Goal: Use online tool/utility: Utilize a website feature to perform a specific function

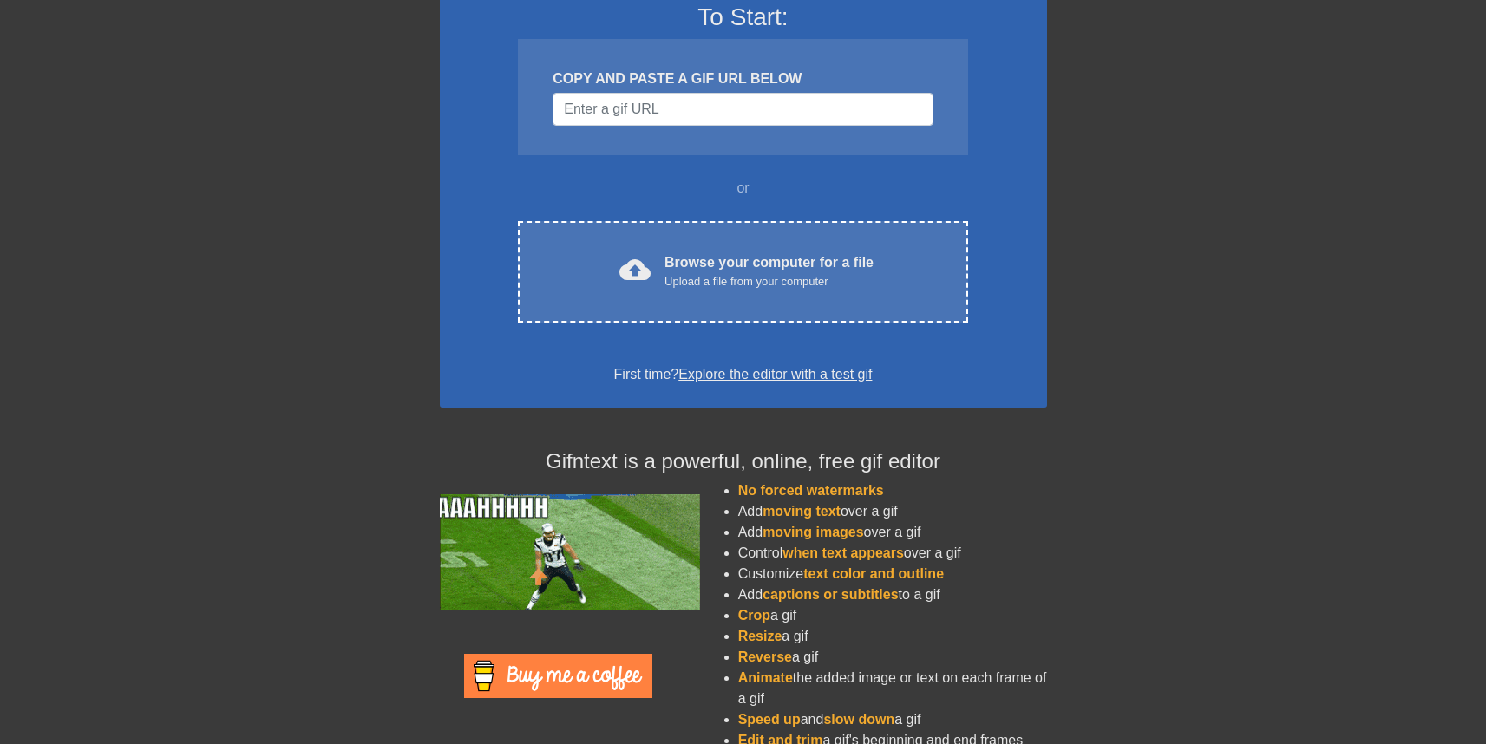
scroll to position [181, 0]
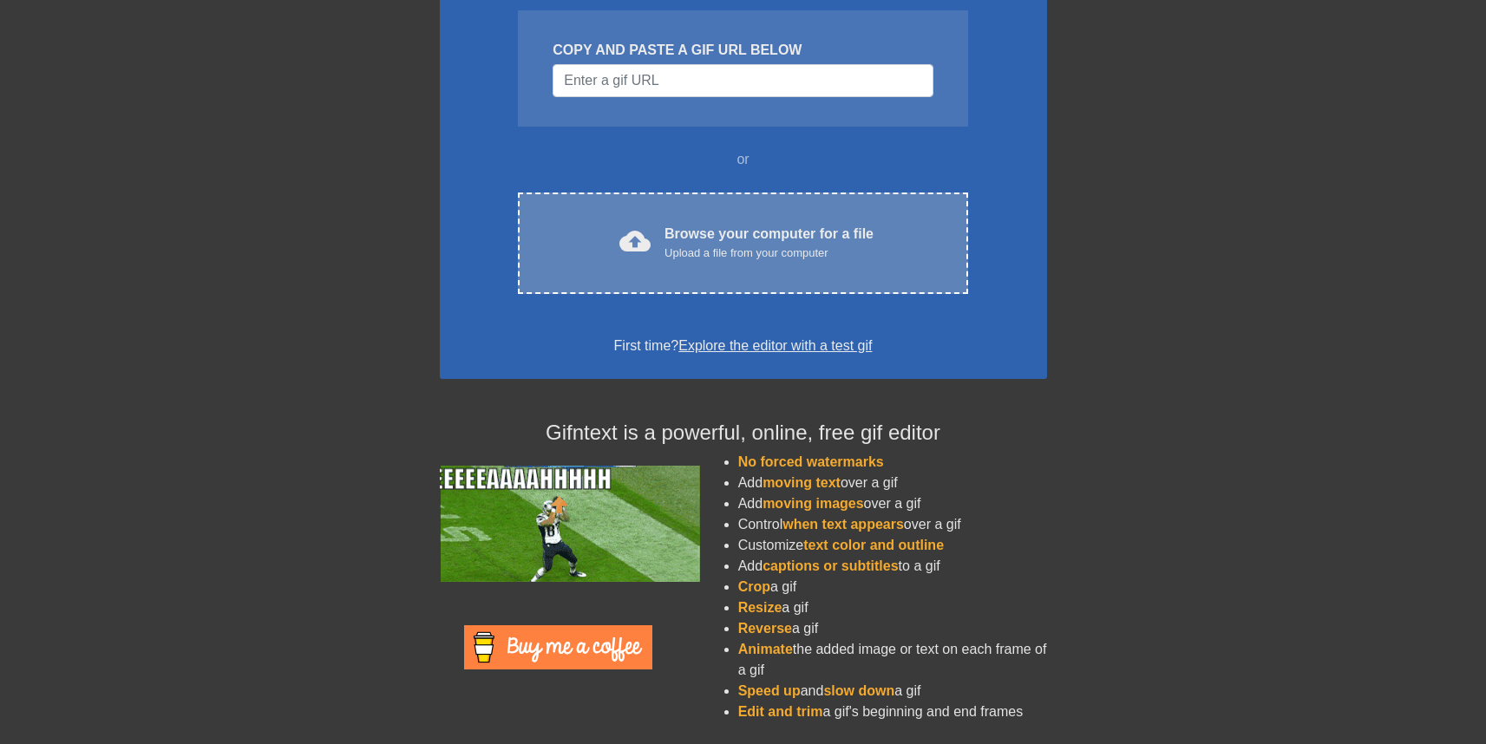
click at [855, 263] on div "cloud_upload Browse your computer for a file Upload a file from your computer C…" at bounding box center [742, 244] width 449 height 102
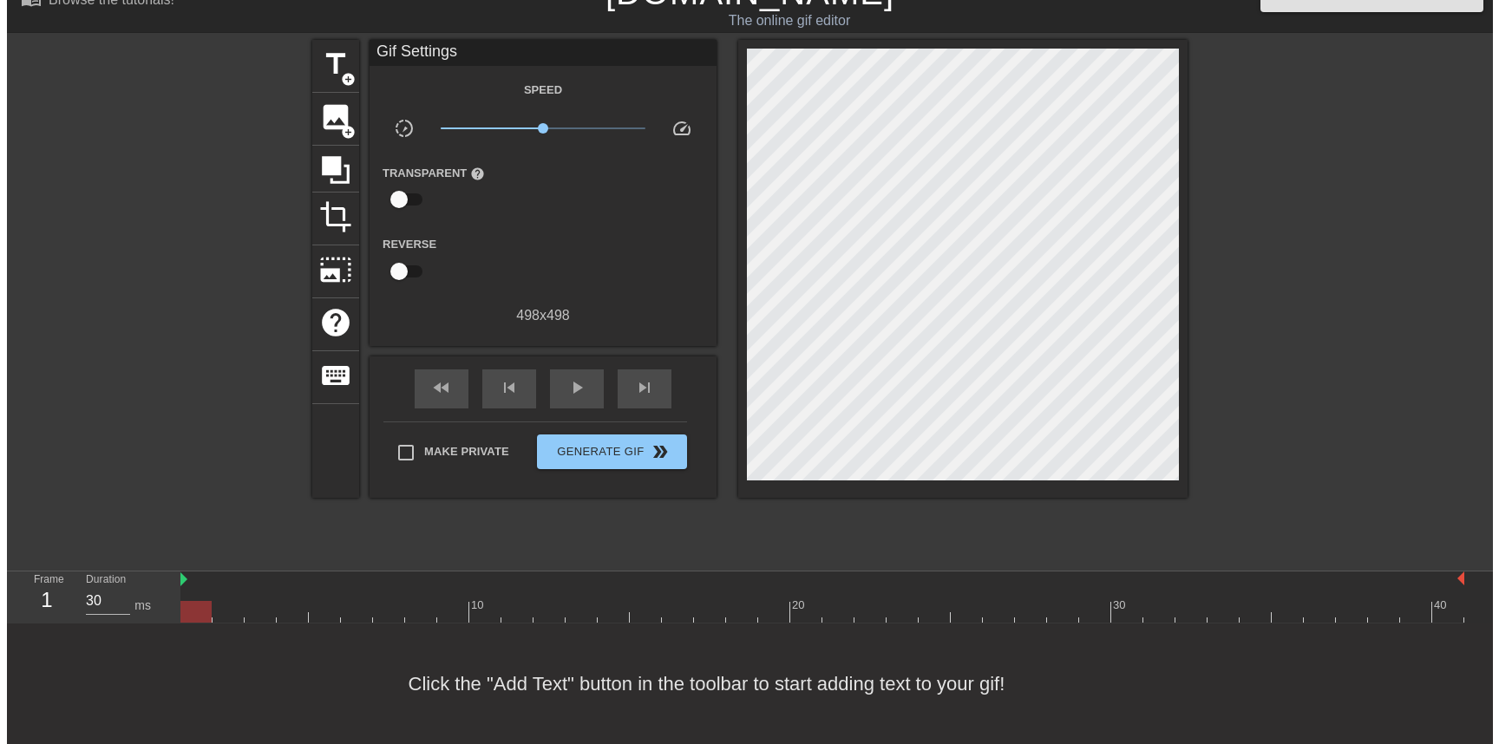
scroll to position [0, 0]
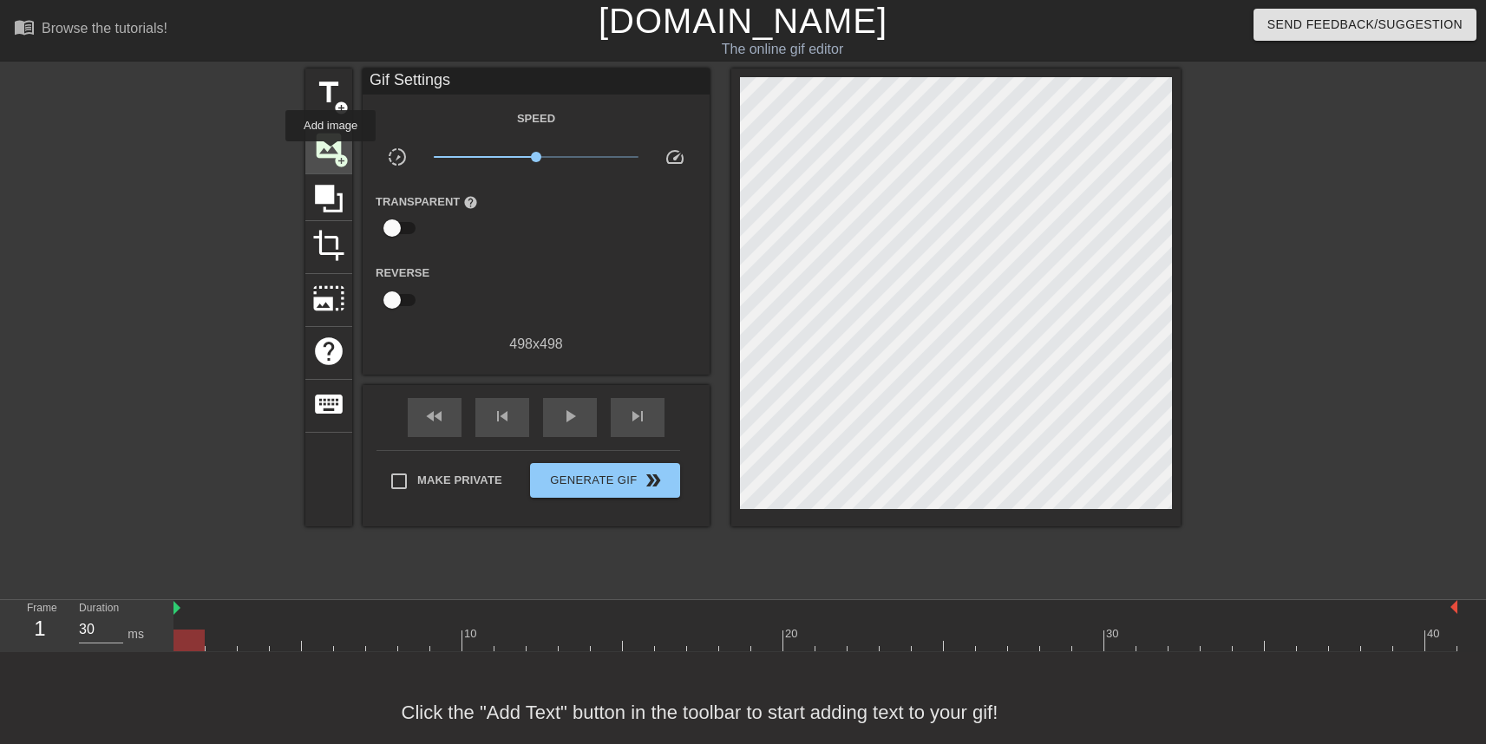
click at [331, 154] on span "image" at bounding box center [328, 145] width 33 height 33
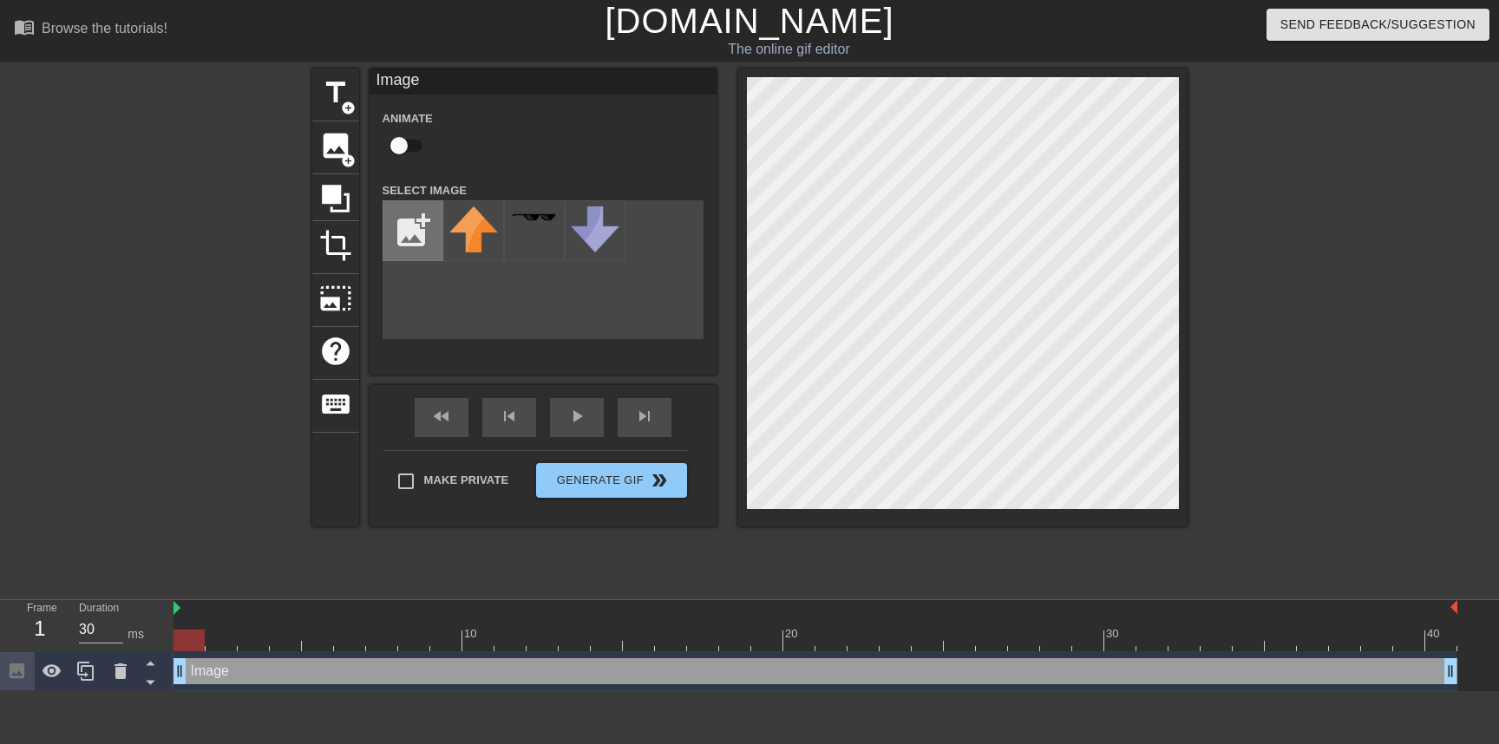
click at [408, 242] on input "file" at bounding box center [413, 230] width 59 height 59
type input "C:\fakepath\912291__1psd-removebg-preview.png"
click at [476, 218] on img at bounding box center [473, 231] width 49 height 49
click at [849, 552] on div "title add_circle image add_circle crop photo_size_select_large help keyboard Im…" at bounding box center [749, 329] width 875 height 521
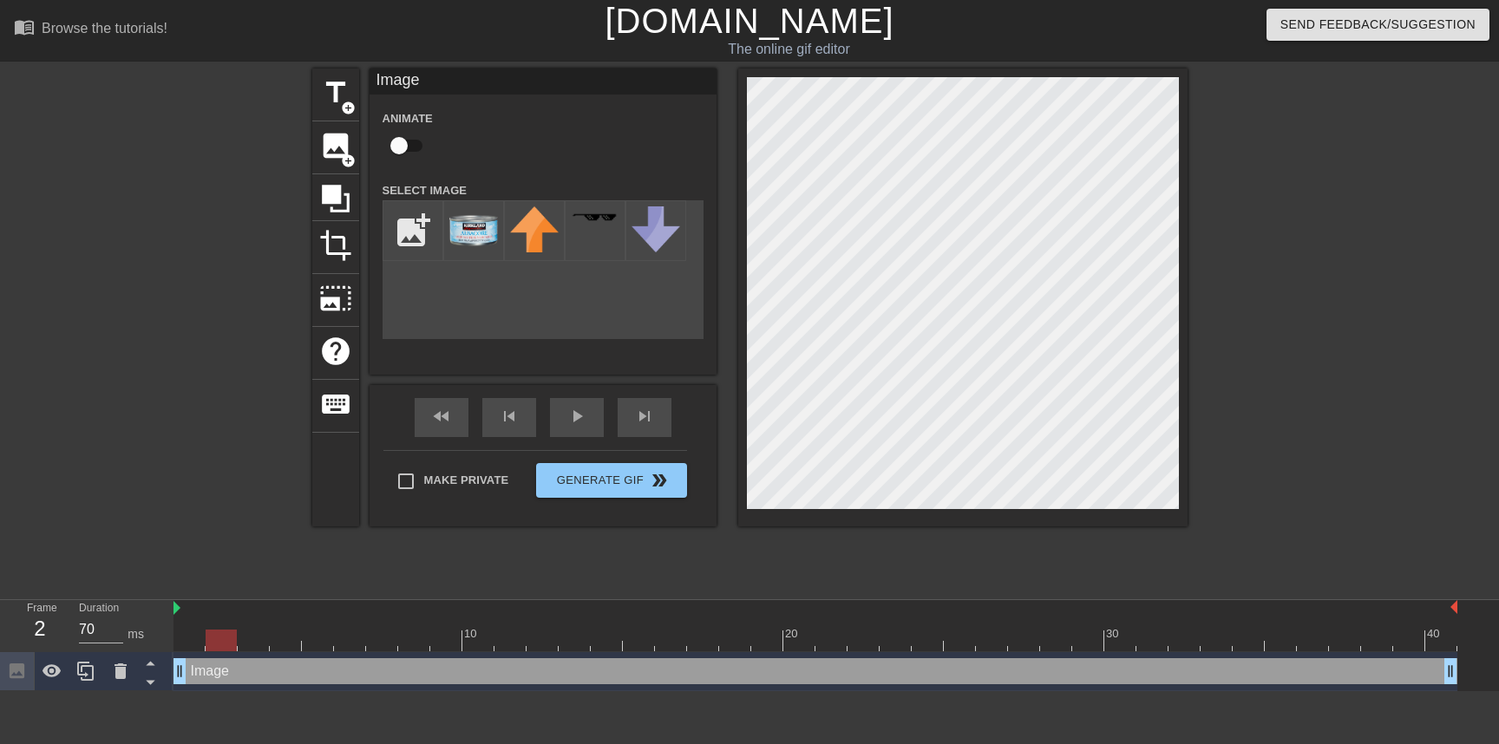
click at [218, 643] on div at bounding box center [816, 641] width 1284 height 22
click at [441, 647] on div at bounding box center [816, 641] width 1284 height 22
click at [479, 640] on div at bounding box center [816, 641] width 1284 height 22
click at [539, 643] on div at bounding box center [816, 641] width 1284 height 22
click at [600, 638] on div at bounding box center [816, 641] width 1284 height 22
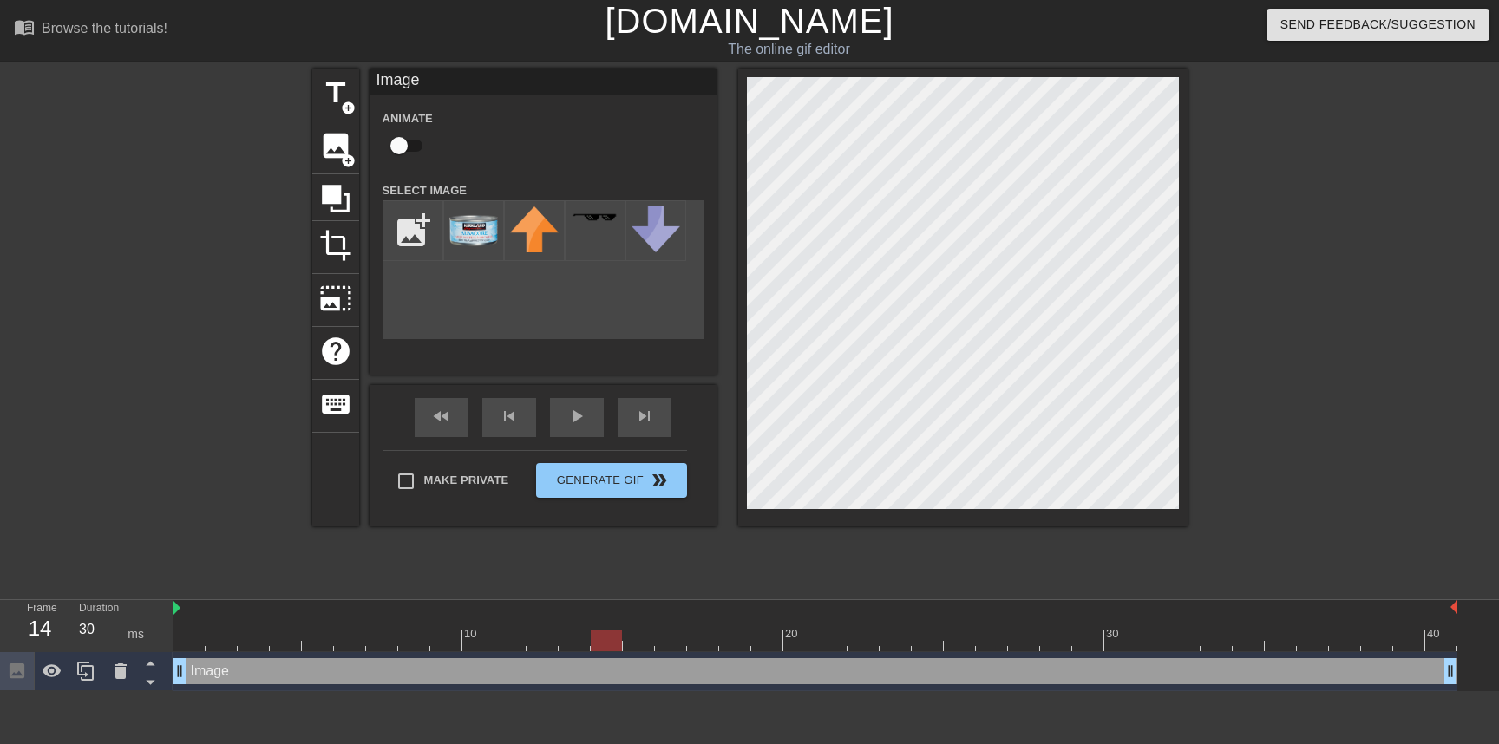
click at [638, 646] on div at bounding box center [816, 641] width 1284 height 22
click at [678, 639] on div at bounding box center [816, 641] width 1284 height 22
click at [765, 641] on div at bounding box center [816, 641] width 1284 height 22
click at [734, 642] on div at bounding box center [816, 641] width 1284 height 22
click at [770, 647] on div at bounding box center [816, 641] width 1284 height 22
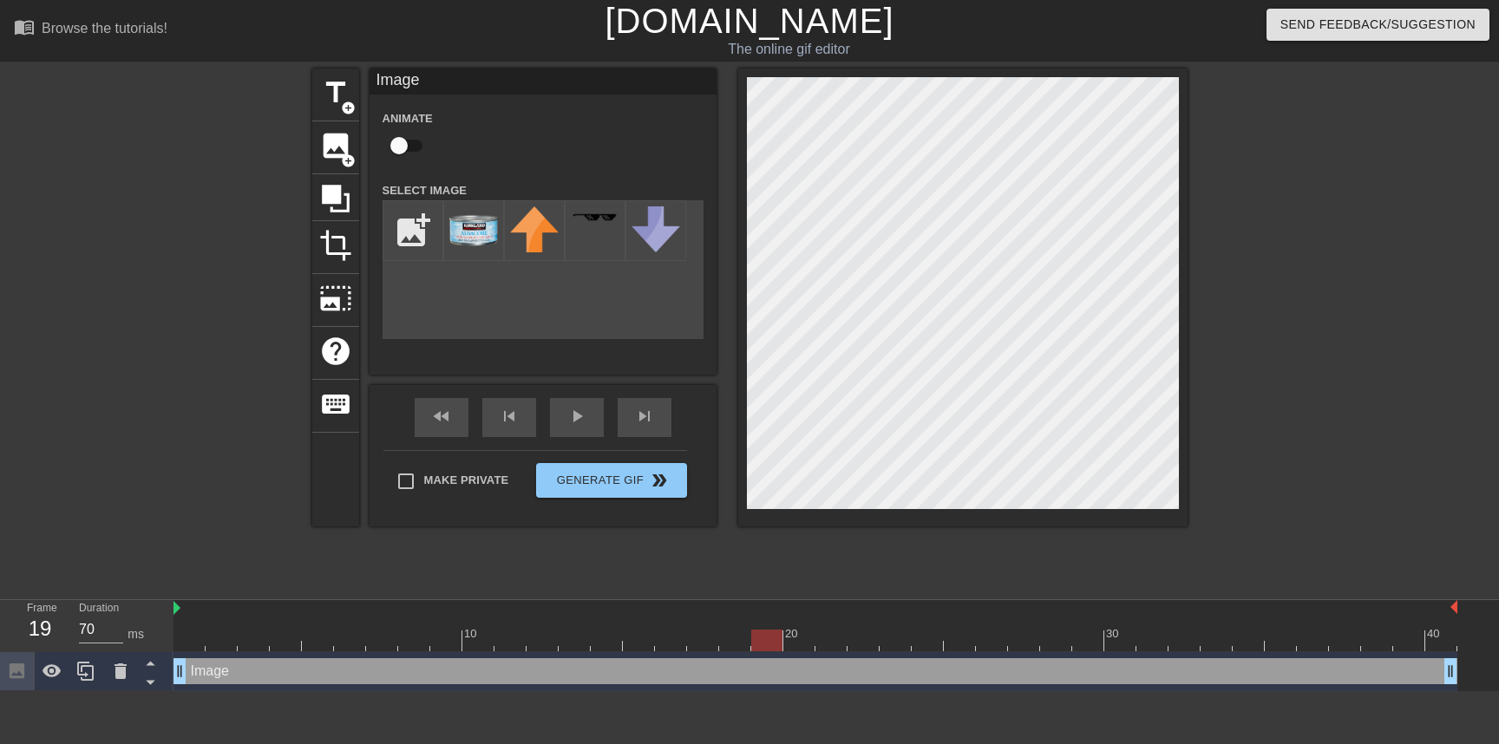
click at [797, 646] on div at bounding box center [816, 641] width 1284 height 22
click at [836, 635] on div at bounding box center [816, 641] width 1284 height 22
click at [870, 635] on div at bounding box center [816, 641] width 1284 height 22
click at [898, 637] on div at bounding box center [816, 641] width 1284 height 22
click at [955, 639] on div at bounding box center [816, 641] width 1284 height 22
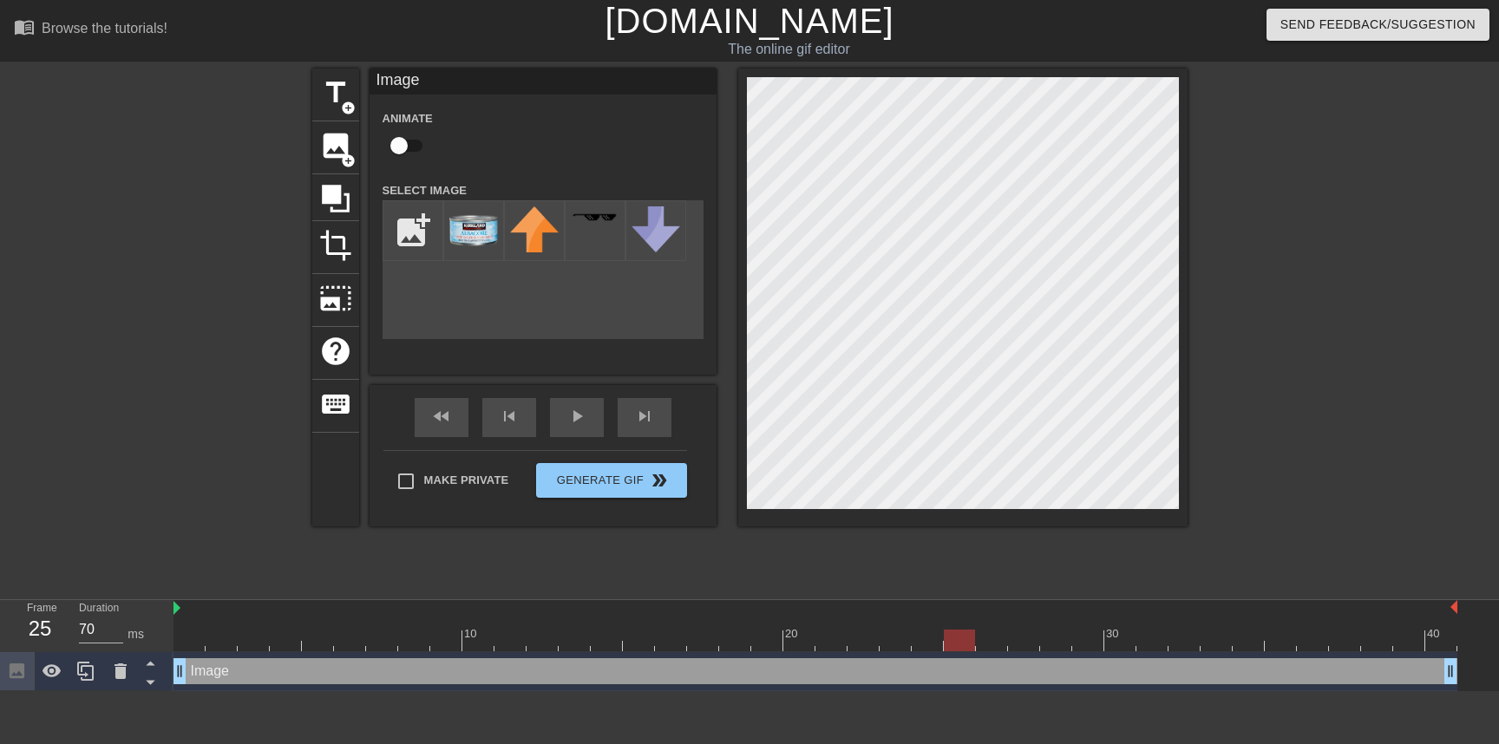
click at [1028, 644] on div at bounding box center [816, 641] width 1284 height 22
click at [1083, 646] on div at bounding box center [816, 641] width 1284 height 22
click at [1157, 645] on div at bounding box center [816, 641] width 1284 height 22
click at [1223, 645] on div at bounding box center [816, 641] width 1284 height 22
click at [1276, 644] on div at bounding box center [816, 641] width 1284 height 22
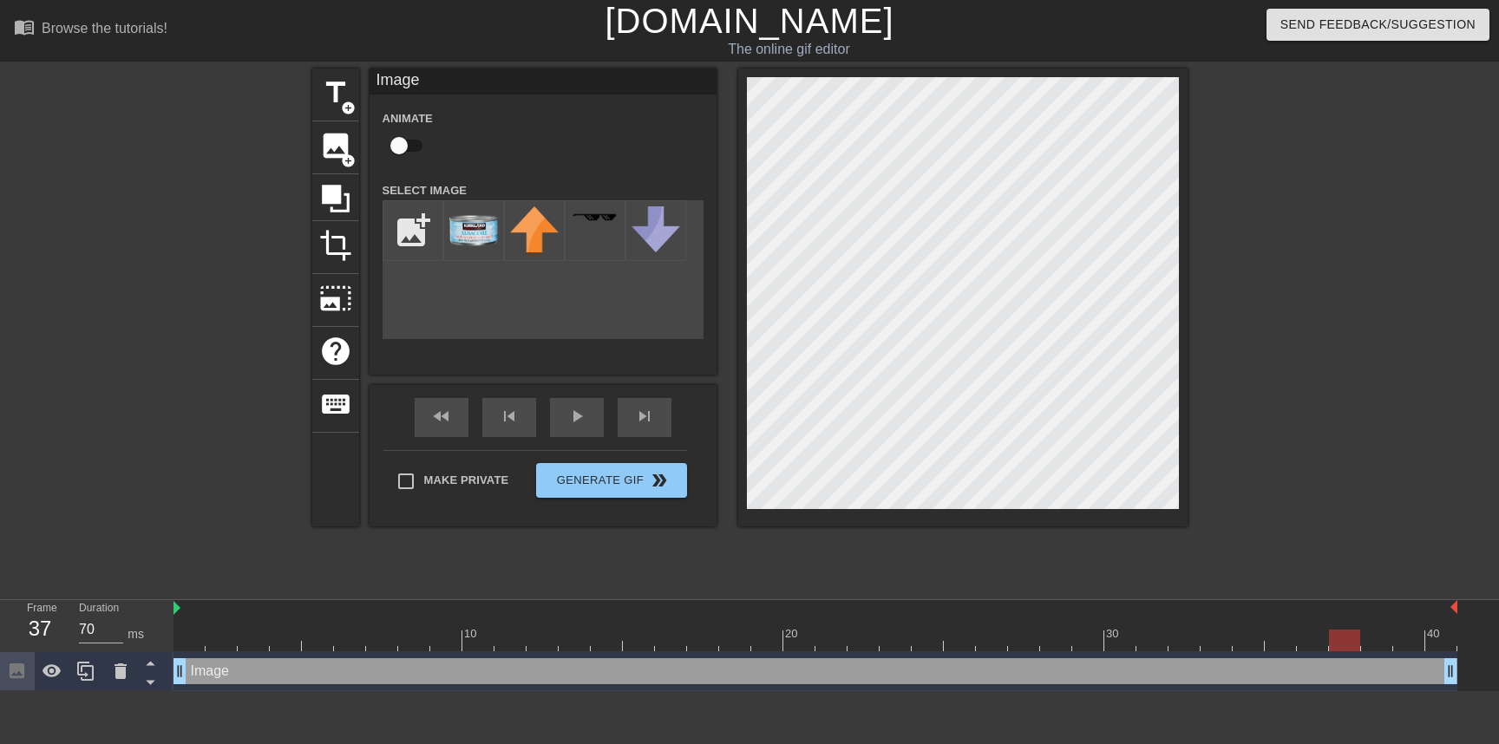
click at [1337, 642] on div at bounding box center [816, 641] width 1284 height 22
click at [1376, 644] on div at bounding box center [816, 641] width 1284 height 22
click at [1408, 646] on div at bounding box center [816, 641] width 1284 height 22
click at [1437, 646] on div at bounding box center [816, 641] width 1284 height 22
click at [186, 644] on div at bounding box center [816, 641] width 1284 height 22
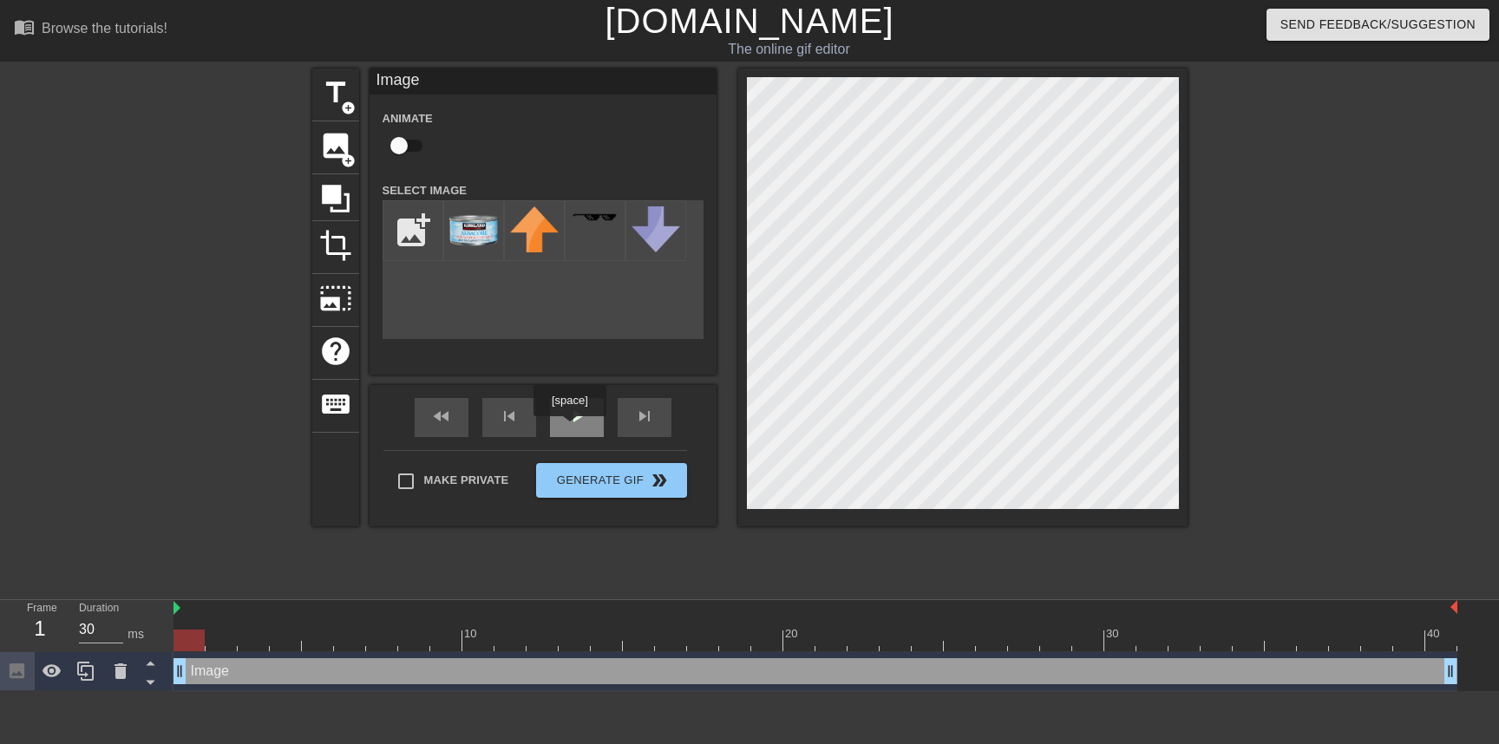
click at [572, 429] on div "play_arrow" at bounding box center [577, 417] width 54 height 39
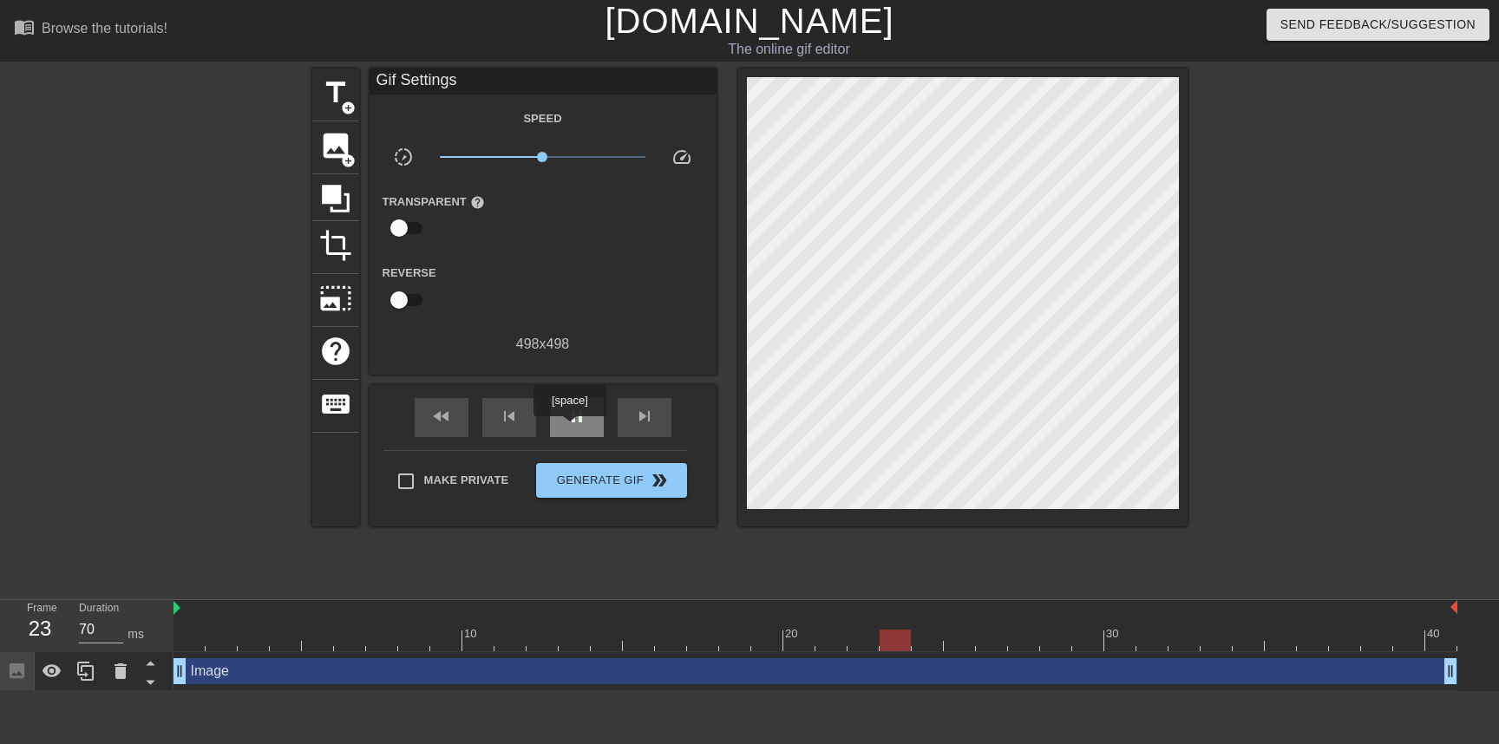
click at [572, 429] on div "pause" at bounding box center [577, 417] width 54 height 39
click at [214, 637] on div at bounding box center [816, 641] width 1284 height 22
click at [196, 639] on div at bounding box center [816, 641] width 1284 height 22
click at [230, 638] on div at bounding box center [816, 641] width 1284 height 22
click at [269, 638] on div at bounding box center [816, 641] width 1284 height 22
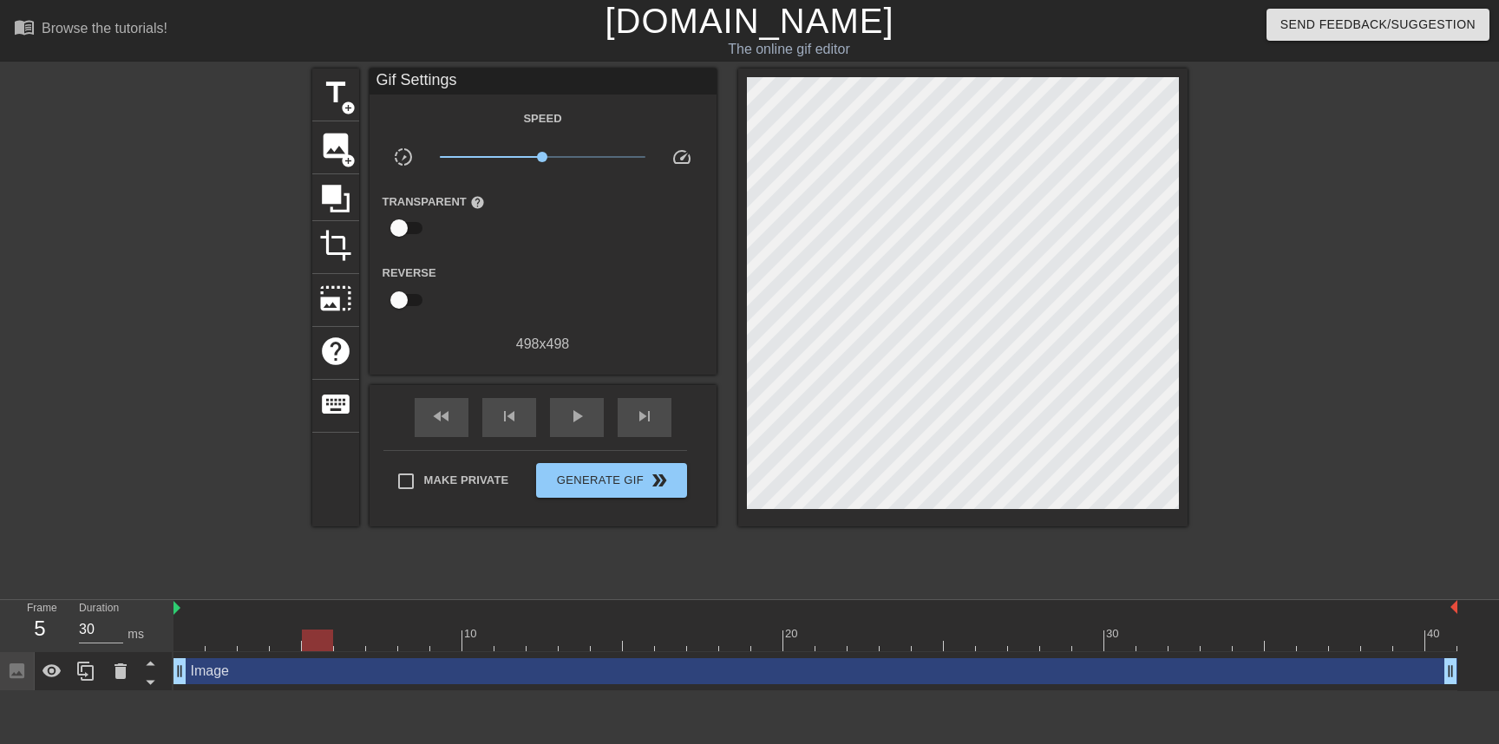
click at [306, 637] on div at bounding box center [816, 641] width 1284 height 22
click at [14, 672] on icon at bounding box center [17, 671] width 15 height 15
type input "30"
drag, startPoint x: 183, startPoint y: 672, endPoint x: 156, endPoint y: 655, distance: 32.0
click at [156, 655] on div "Frame 1 Duration 30 ms 10 20 30 40 Image drag_handle drag_handle" at bounding box center [749, 645] width 1499 height 91
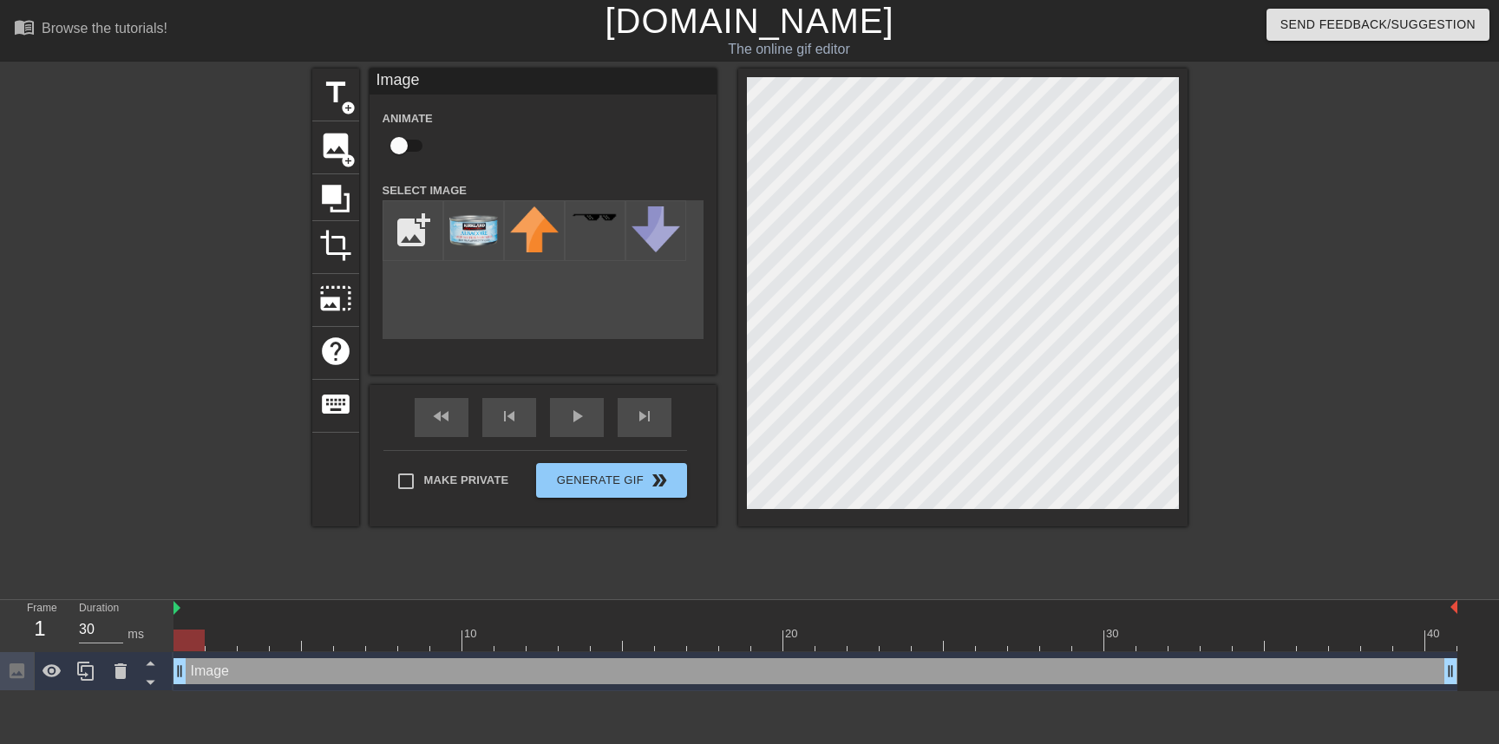
click at [403, 140] on input "checkbox" at bounding box center [399, 145] width 99 height 33
checkbox input "true"
click at [864, 562] on div "title add_circle image add_circle crop photo_size_select_large help keyboard Im…" at bounding box center [749, 329] width 875 height 521
click at [226, 635] on div at bounding box center [816, 641] width 1284 height 22
click at [265, 636] on div at bounding box center [816, 641] width 1284 height 22
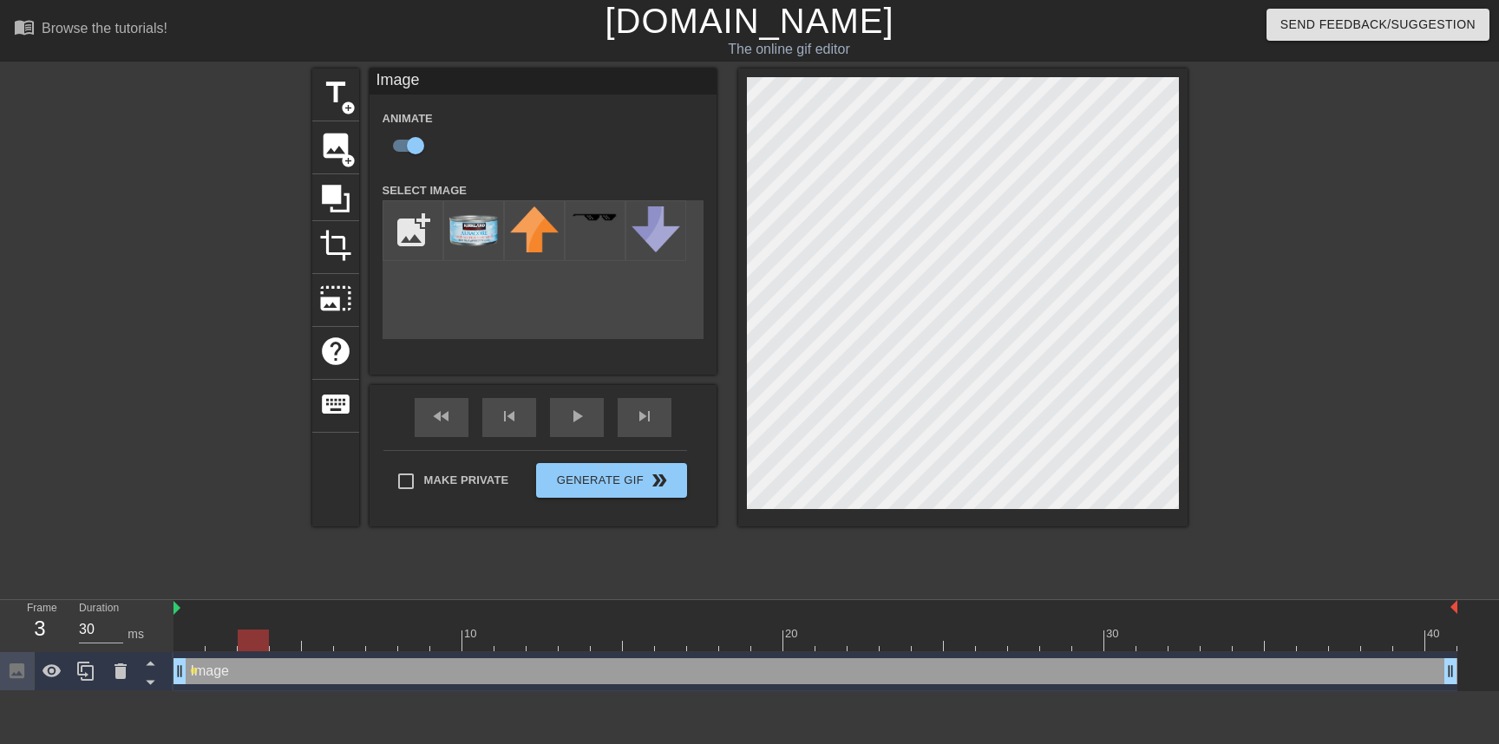
click at [312, 638] on div at bounding box center [816, 641] width 1284 height 22
click at [353, 640] on div at bounding box center [816, 641] width 1284 height 22
click at [391, 641] on div at bounding box center [816, 641] width 1284 height 22
click at [450, 639] on div at bounding box center [816, 641] width 1284 height 22
click at [502, 642] on div at bounding box center [816, 641] width 1284 height 22
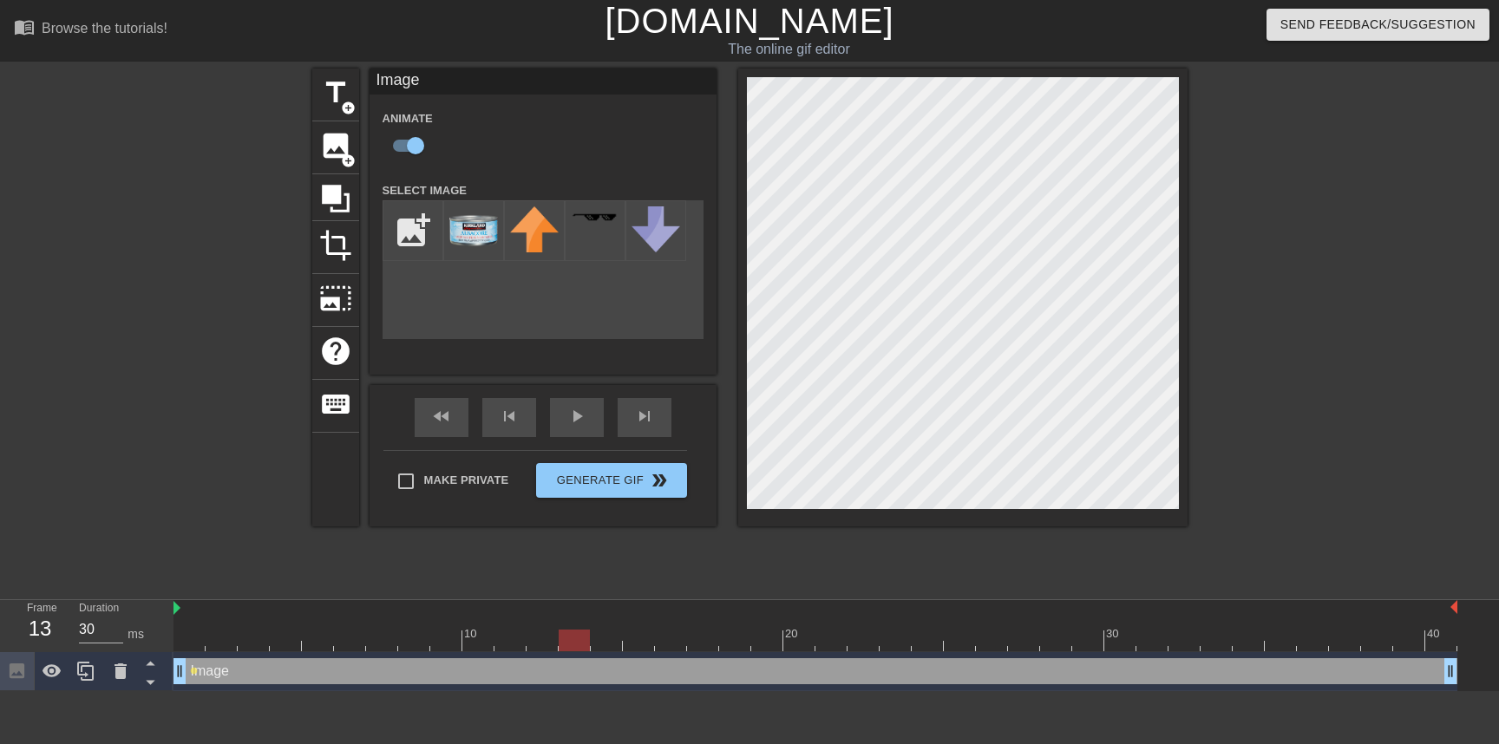
click at [570, 641] on div at bounding box center [816, 641] width 1284 height 22
click at [608, 640] on div at bounding box center [816, 641] width 1284 height 22
click at [659, 642] on div at bounding box center [816, 641] width 1284 height 22
click at [607, 643] on div at bounding box center [816, 641] width 1284 height 22
click at [706, 646] on div at bounding box center [816, 641] width 1284 height 22
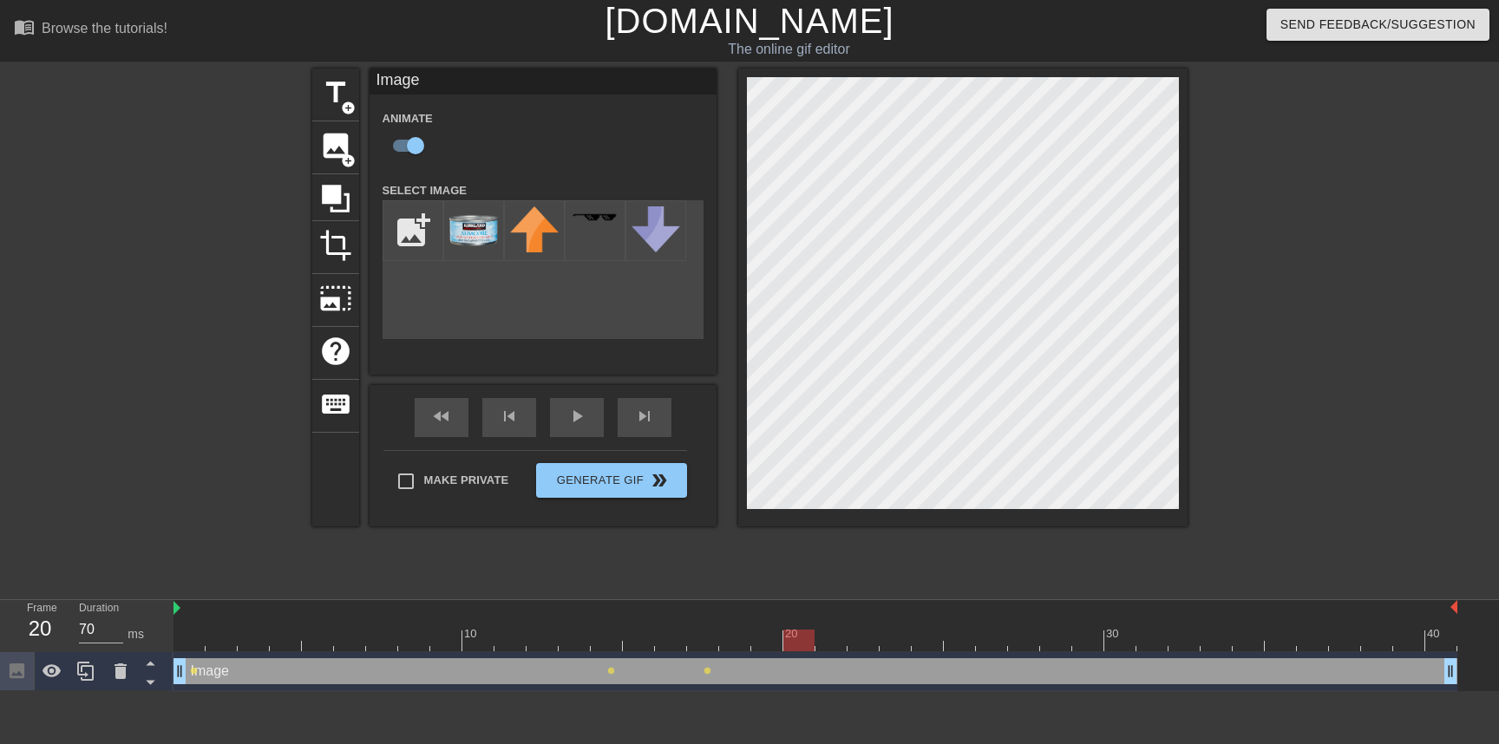
click at [804, 634] on div at bounding box center [816, 641] width 1284 height 22
click at [928, 645] on div at bounding box center [816, 641] width 1284 height 22
click at [1024, 637] on div at bounding box center [816, 641] width 1284 height 22
click at [1118, 646] on div at bounding box center [816, 641] width 1284 height 22
click at [1208, 638] on div at bounding box center [816, 641] width 1284 height 22
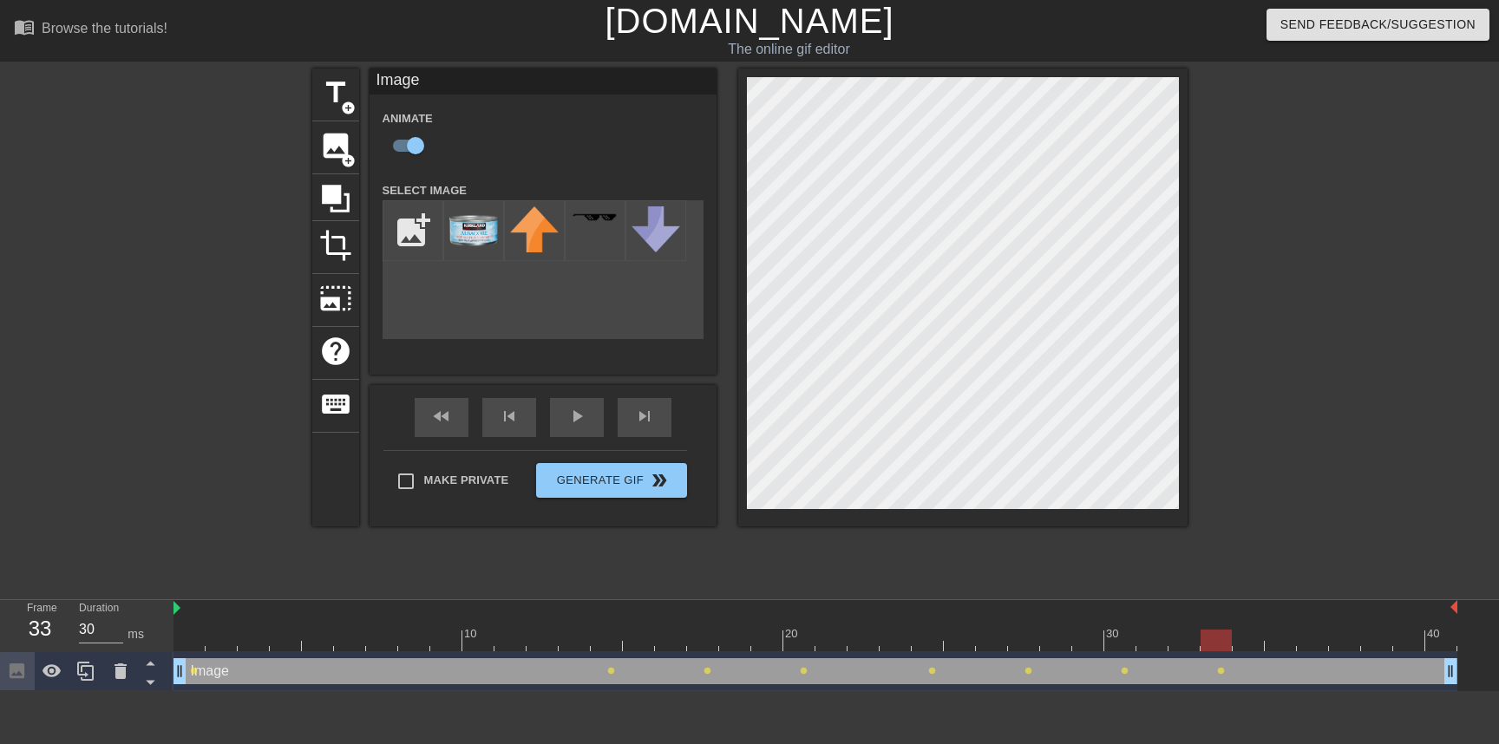
click at [1310, 646] on div at bounding box center [816, 641] width 1284 height 22
click at [1404, 646] on div at bounding box center [816, 641] width 1284 height 22
click at [1437, 641] on div at bounding box center [816, 641] width 1284 height 22
click at [183, 634] on div at bounding box center [816, 641] width 1284 height 22
click at [567, 429] on div "play_arrow" at bounding box center [577, 417] width 54 height 39
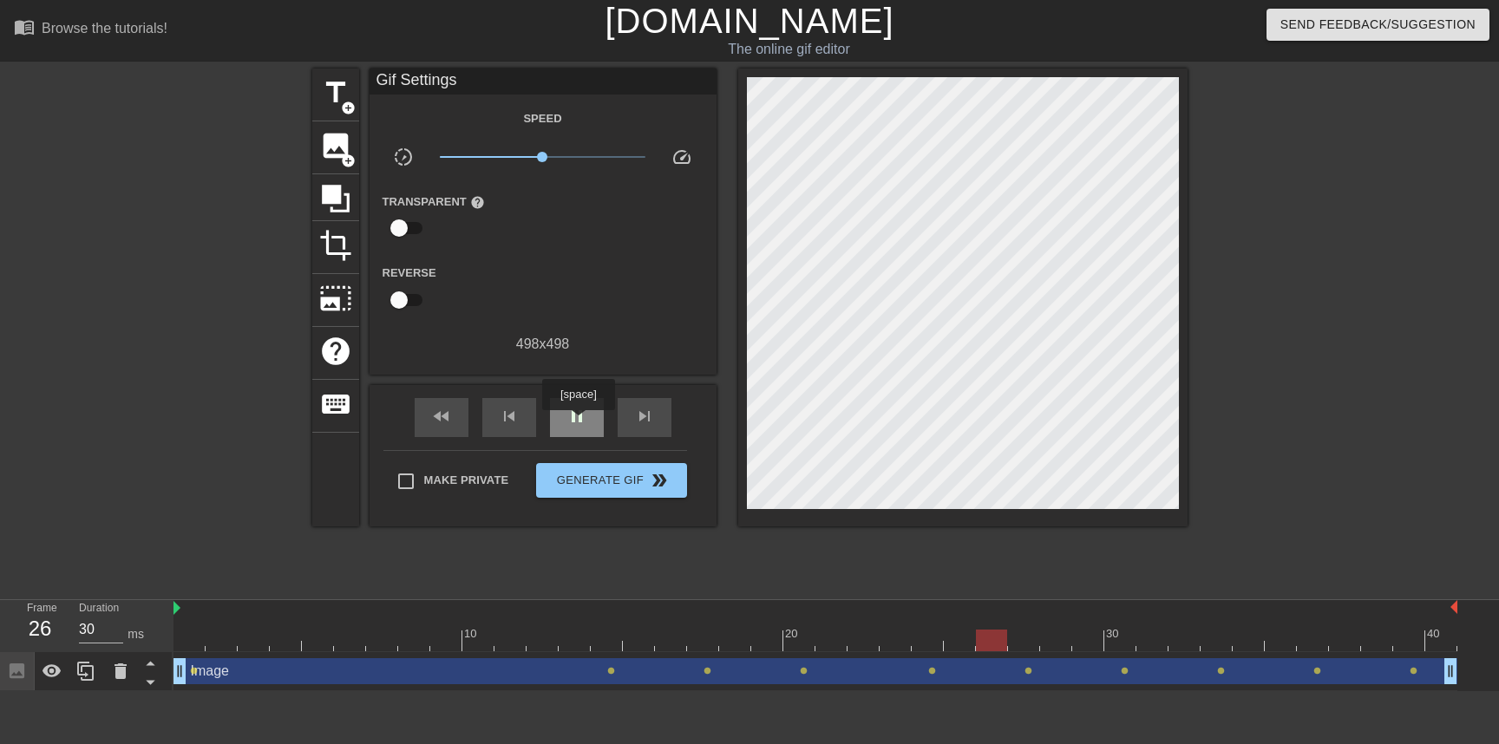
click at [580, 423] on span "pause" at bounding box center [577, 416] width 21 height 21
drag, startPoint x: 542, startPoint y: 159, endPoint x: 491, endPoint y: 154, distance: 51.5
click at [491, 154] on span "x0.313" at bounding box center [491, 157] width 10 height 10
click at [581, 413] on span "play_arrow" at bounding box center [577, 416] width 21 height 21
click at [581, 413] on span "pause" at bounding box center [577, 416] width 21 height 21
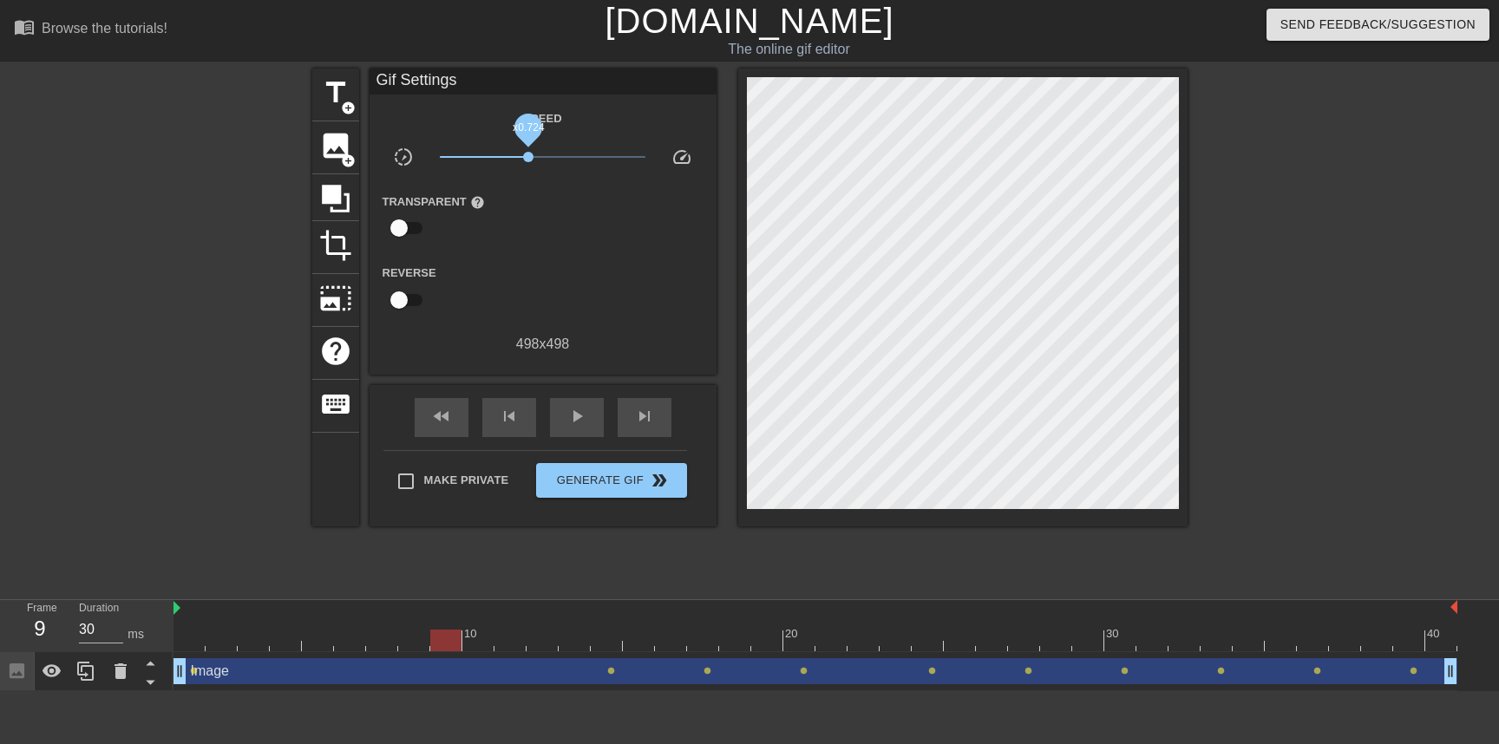
drag, startPoint x: 494, startPoint y: 155, endPoint x: 528, endPoint y: 158, distance: 34.8
click at [528, 158] on span "x0.724" at bounding box center [528, 157] width 10 height 10
click at [562, 445] on div "fast_rewind skip_previous play_arrow skip_next" at bounding box center [543, 417] width 283 height 65
click at [572, 423] on span "play_arrow" at bounding box center [577, 416] width 21 height 21
click at [572, 423] on span "pause" at bounding box center [577, 416] width 21 height 21
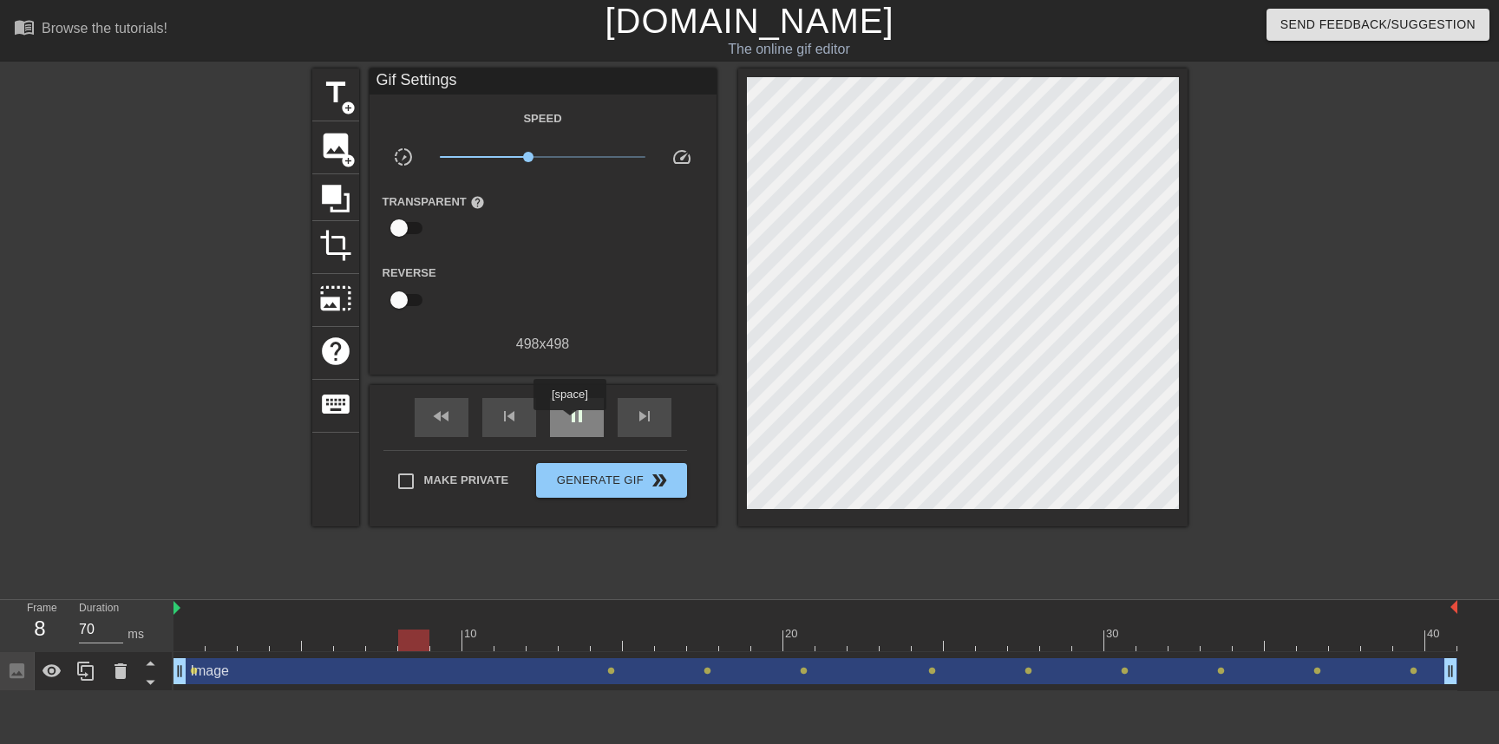
type input "30"
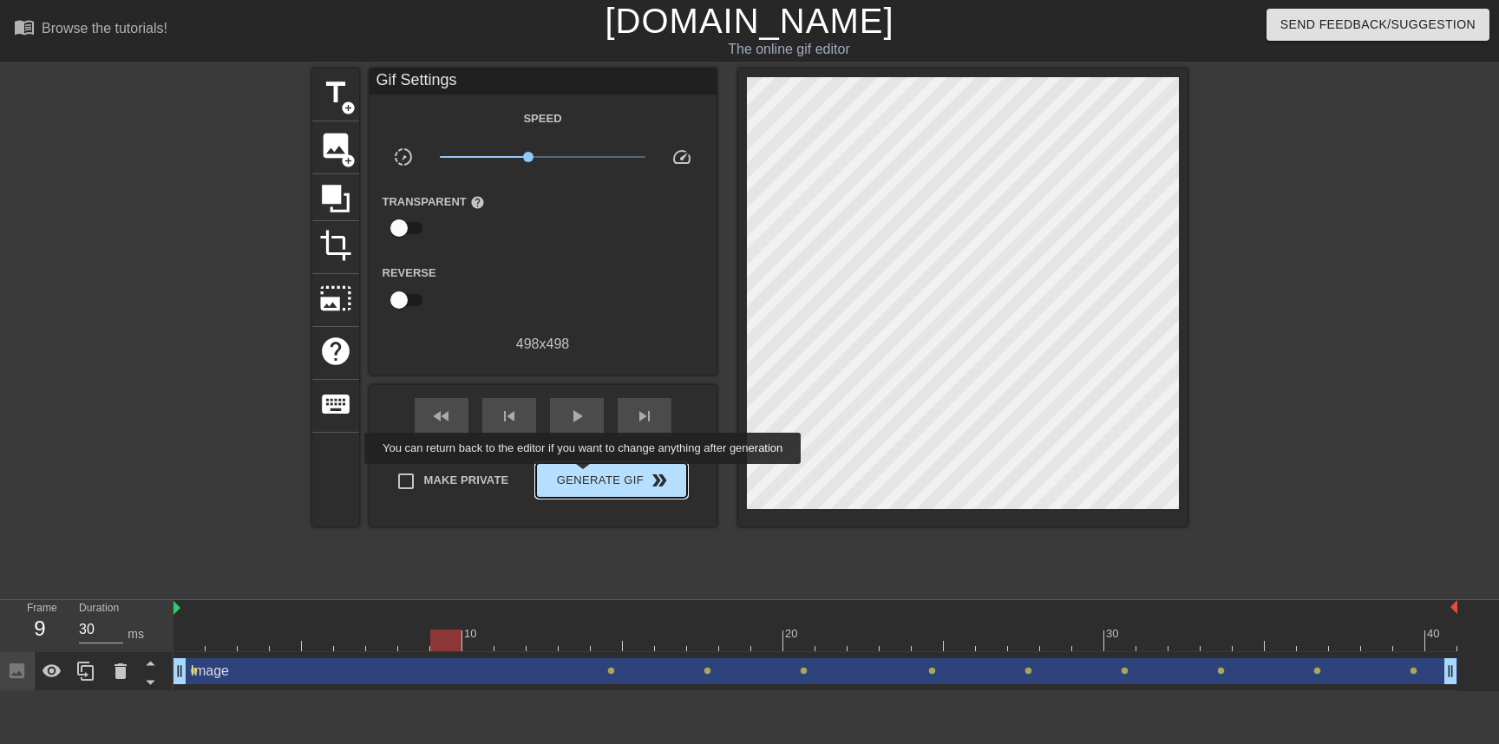
click at [594, 476] on span "Generate Gif double_arrow" at bounding box center [611, 480] width 136 height 21
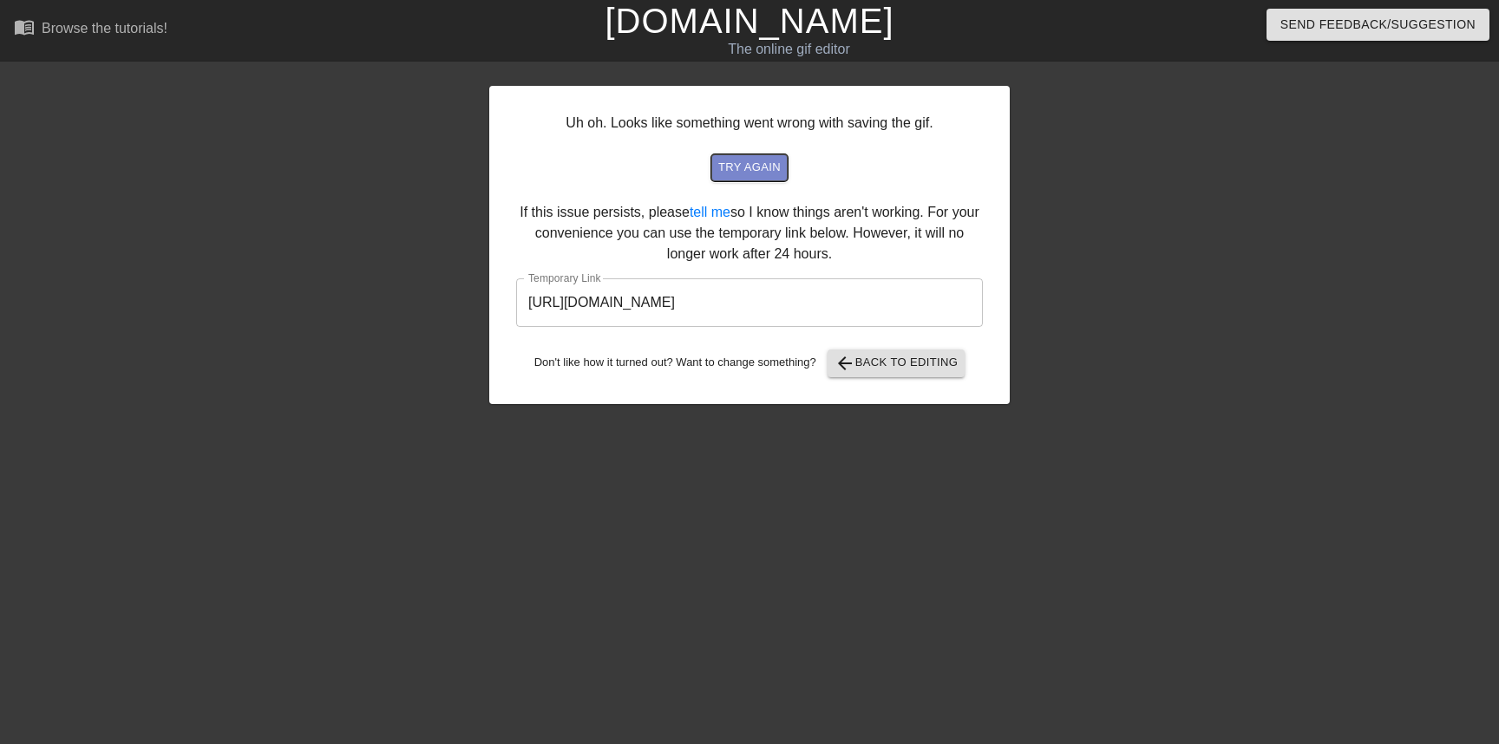
click at [771, 168] on span "try again" at bounding box center [749, 168] width 62 height 20
click at [843, 302] on input "[URL][DOMAIN_NAME]" at bounding box center [749, 303] width 467 height 49
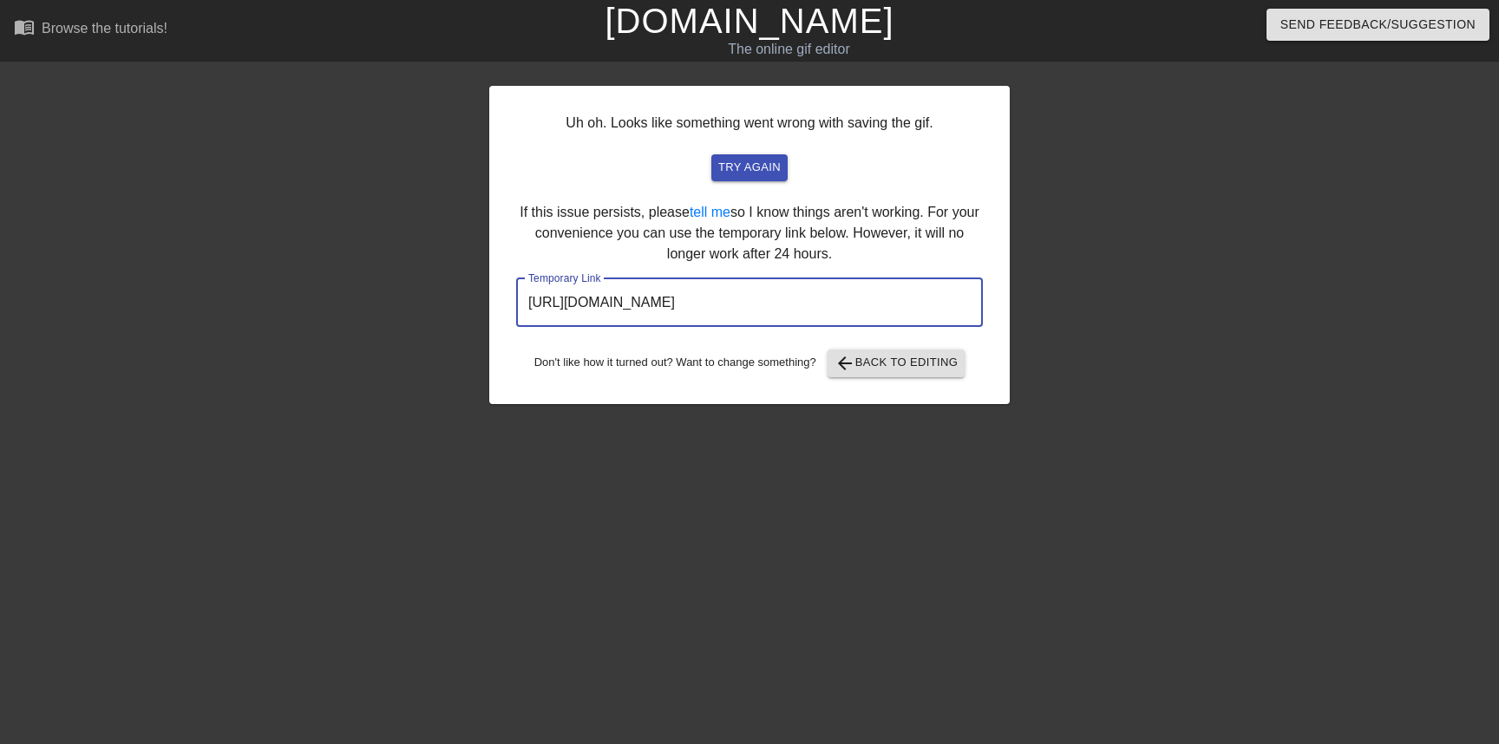
click at [843, 302] on input "[URL][DOMAIN_NAME]" at bounding box center [749, 303] width 467 height 49
click at [959, 367] on span "arrow_back Back to Editing" at bounding box center [897, 363] width 124 height 21
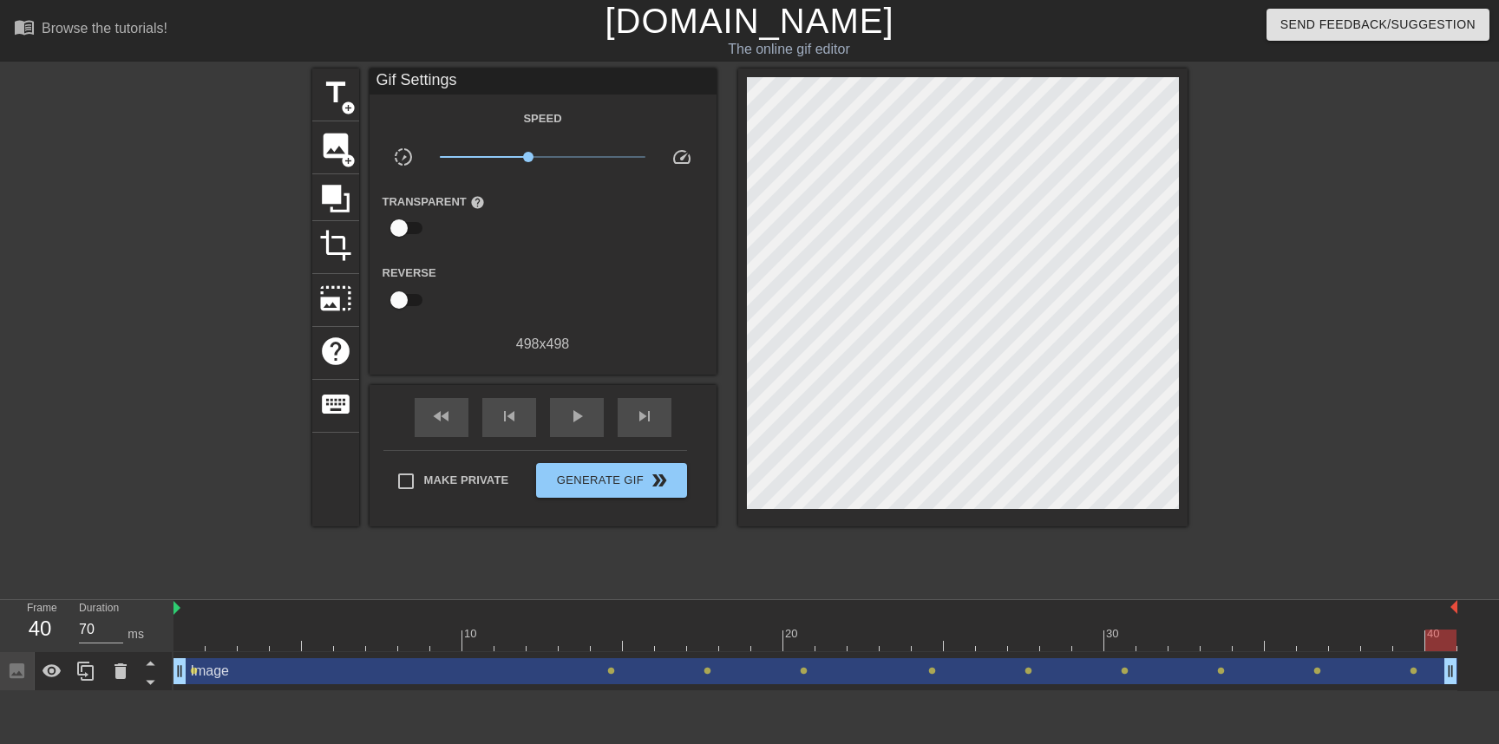
click at [223, 642] on div at bounding box center [816, 641] width 1284 height 22
click at [286, 646] on div at bounding box center [816, 641] width 1284 height 22
click at [403, 641] on div at bounding box center [816, 641] width 1284 height 22
click at [526, 636] on div at bounding box center [816, 641] width 1284 height 22
click at [619, 649] on div at bounding box center [816, 641] width 1284 height 22
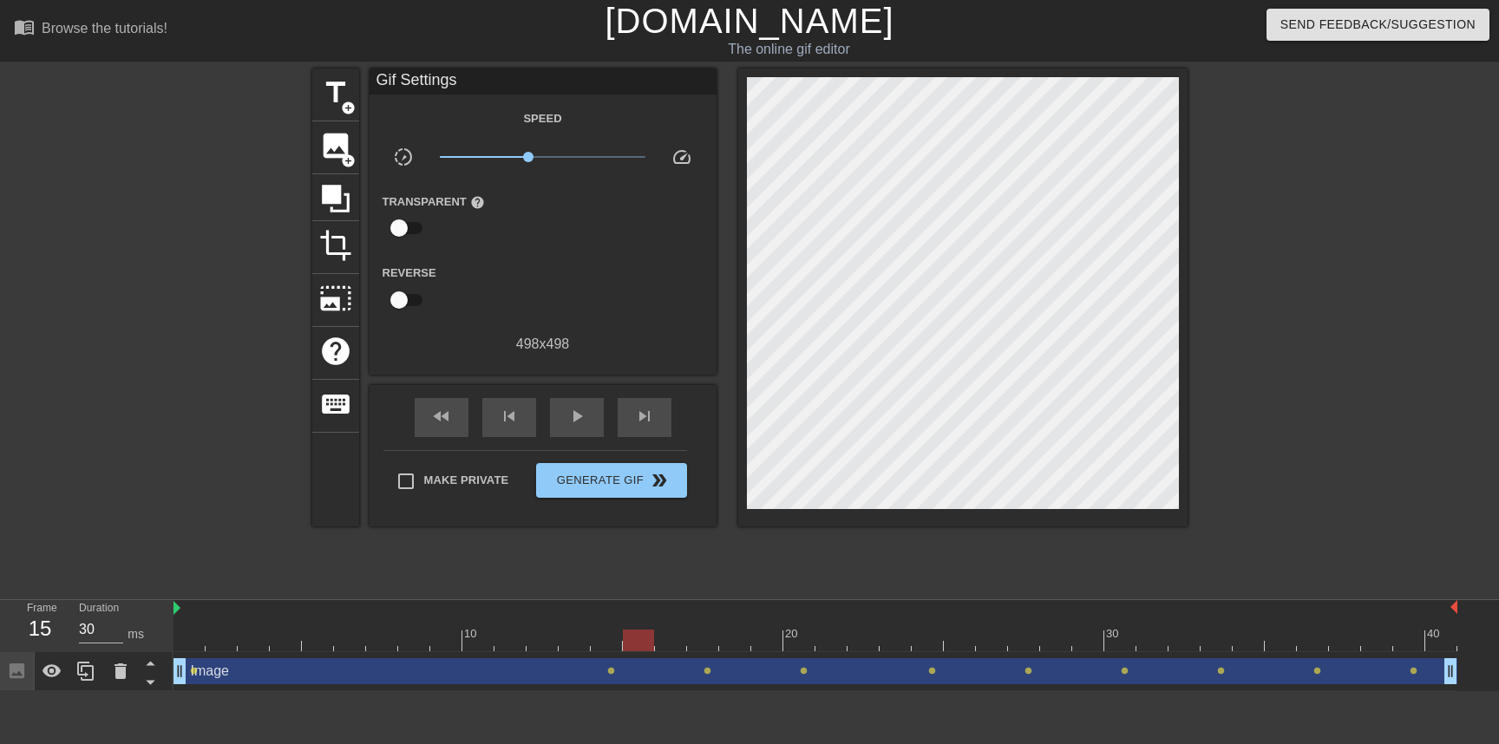
click at [641, 645] on div at bounding box center [816, 641] width 1284 height 22
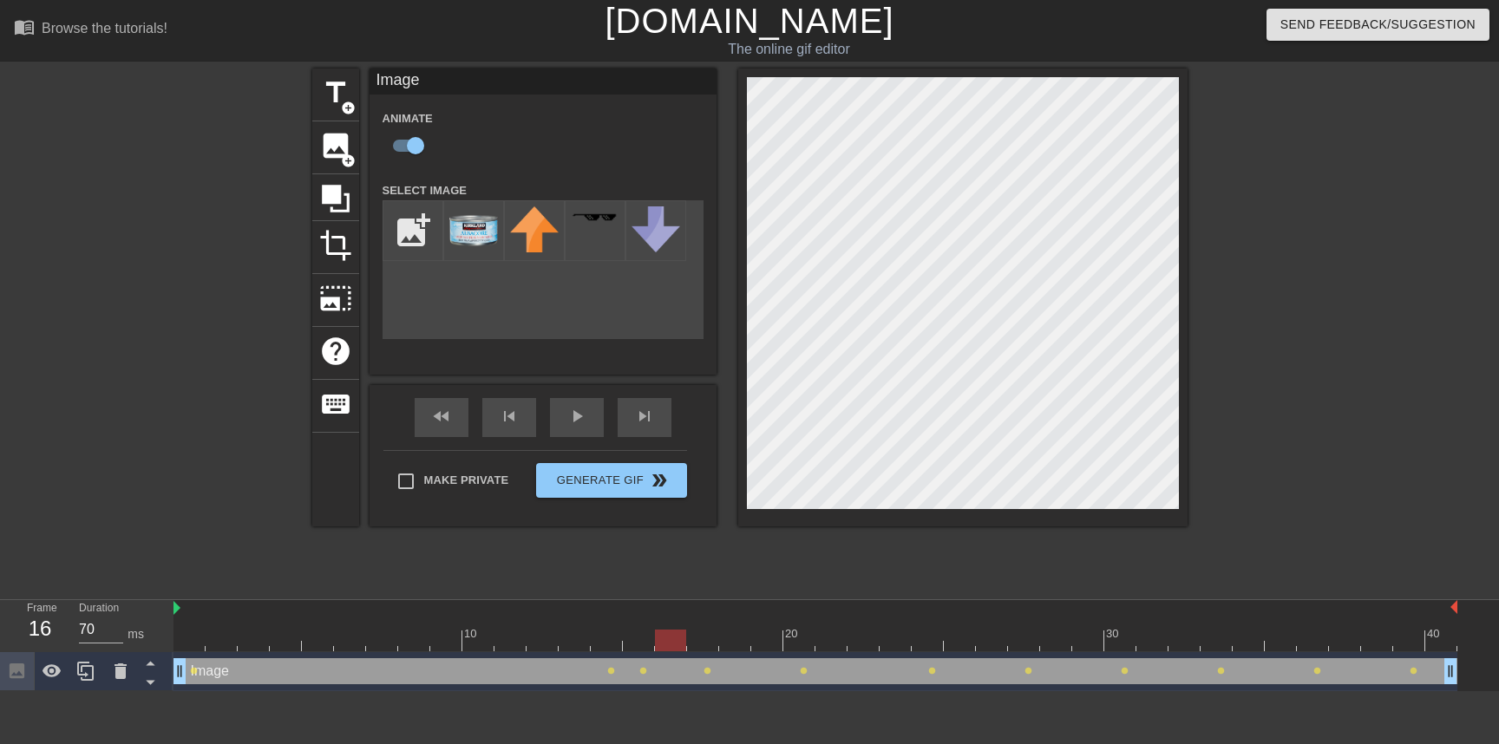
click at [672, 644] on div at bounding box center [816, 641] width 1284 height 22
click at [705, 649] on div at bounding box center [816, 641] width 1284 height 22
click at [733, 648] on div at bounding box center [816, 641] width 1284 height 22
click at [773, 646] on div at bounding box center [816, 641] width 1284 height 22
click at [804, 652] on div "10 20 30 40" at bounding box center [816, 626] width 1284 height 52
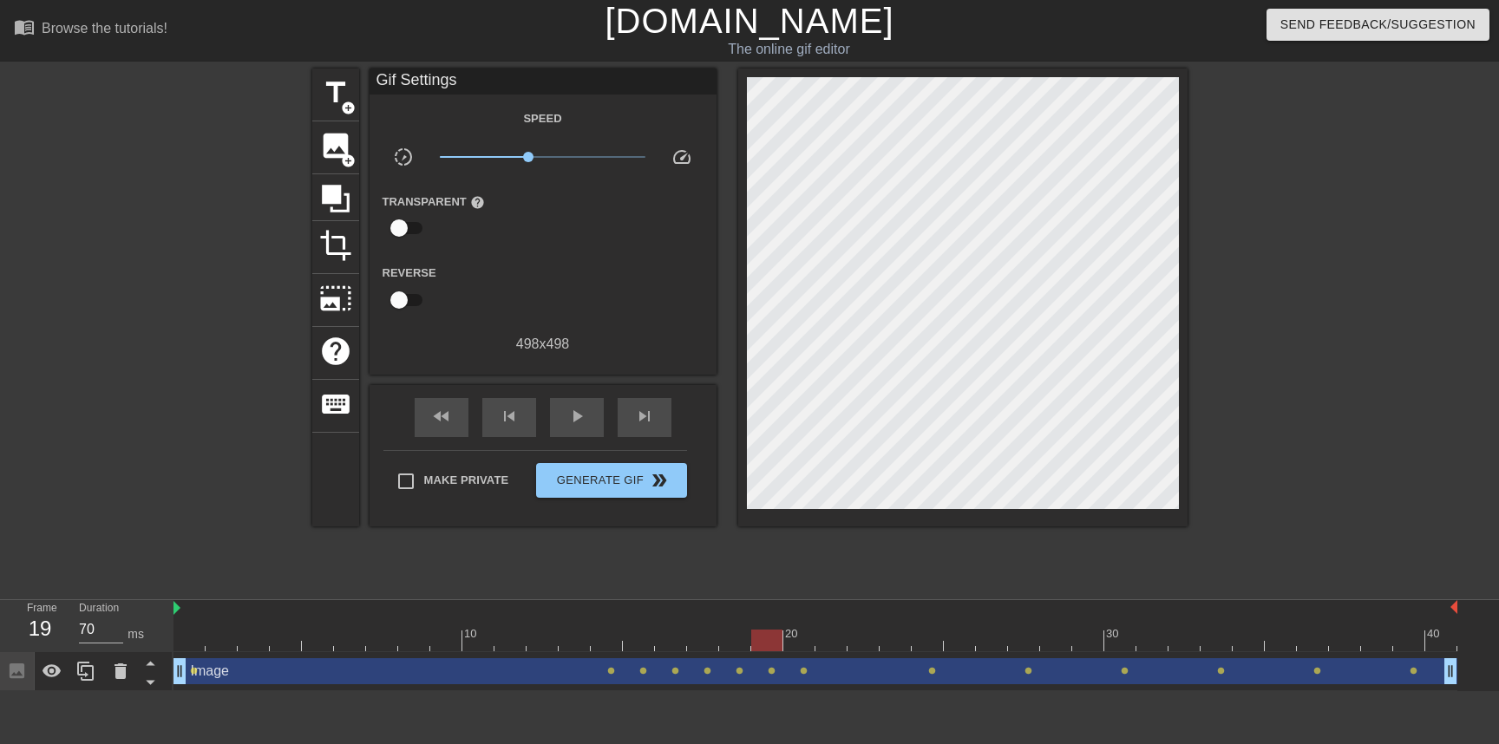
click at [797, 648] on div at bounding box center [816, 641] width 1284 height 22
click at [829, 647] on div at bounding box center [816, 641] width 1284 height 22
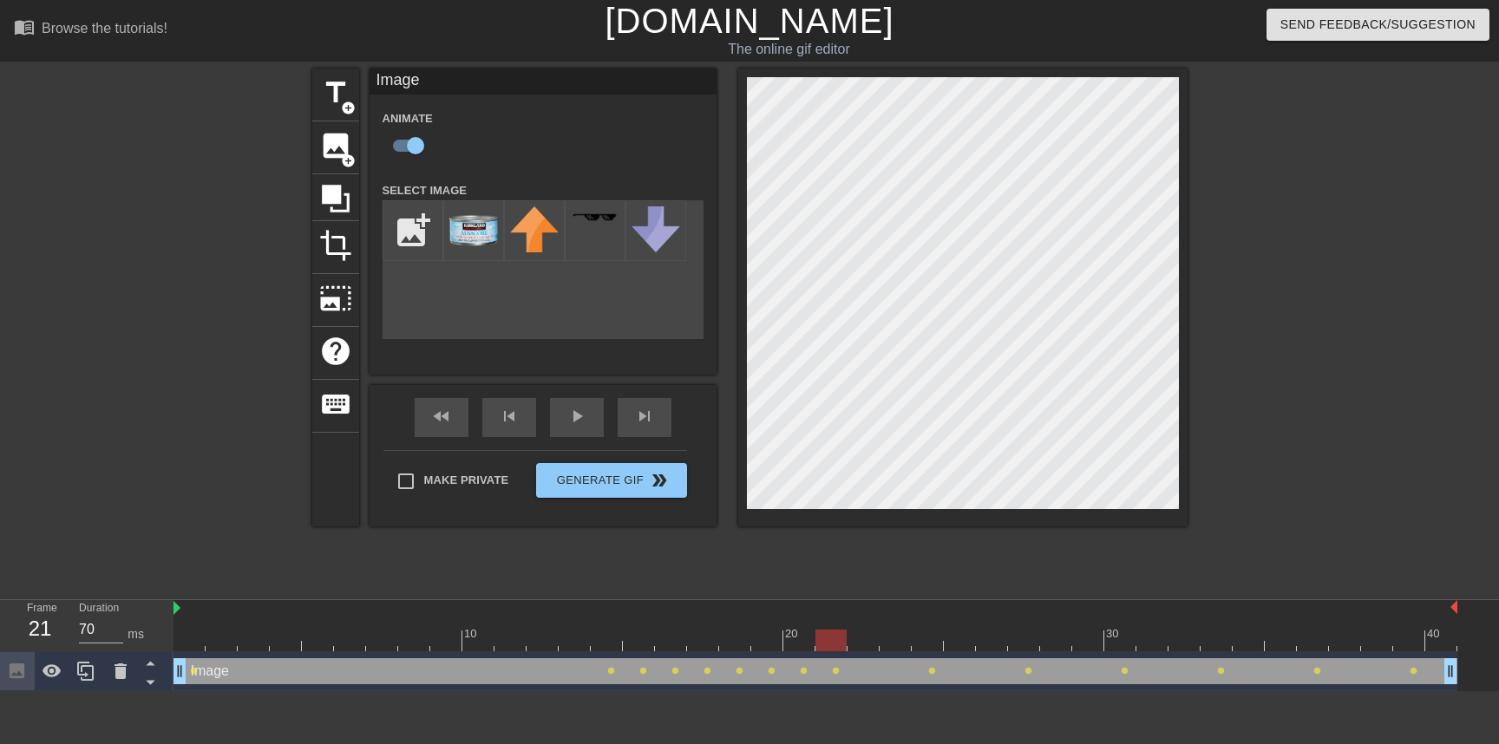
click at [869, 649] on div at bounding box center [816, 641] width 1284 height 22
click at [892, 646] on div at bounding box center [816, 641] width 1284 height 22
click at [964, 645] on div at bounding box center [816, 641] width 1284 height 22
click at [997, 643] on div at bounding box center [816, 641] width 1284 height 22
click at [1059, 652] on div "10 20 30 40" at bounding box center [816, 626] width 1284 height 52
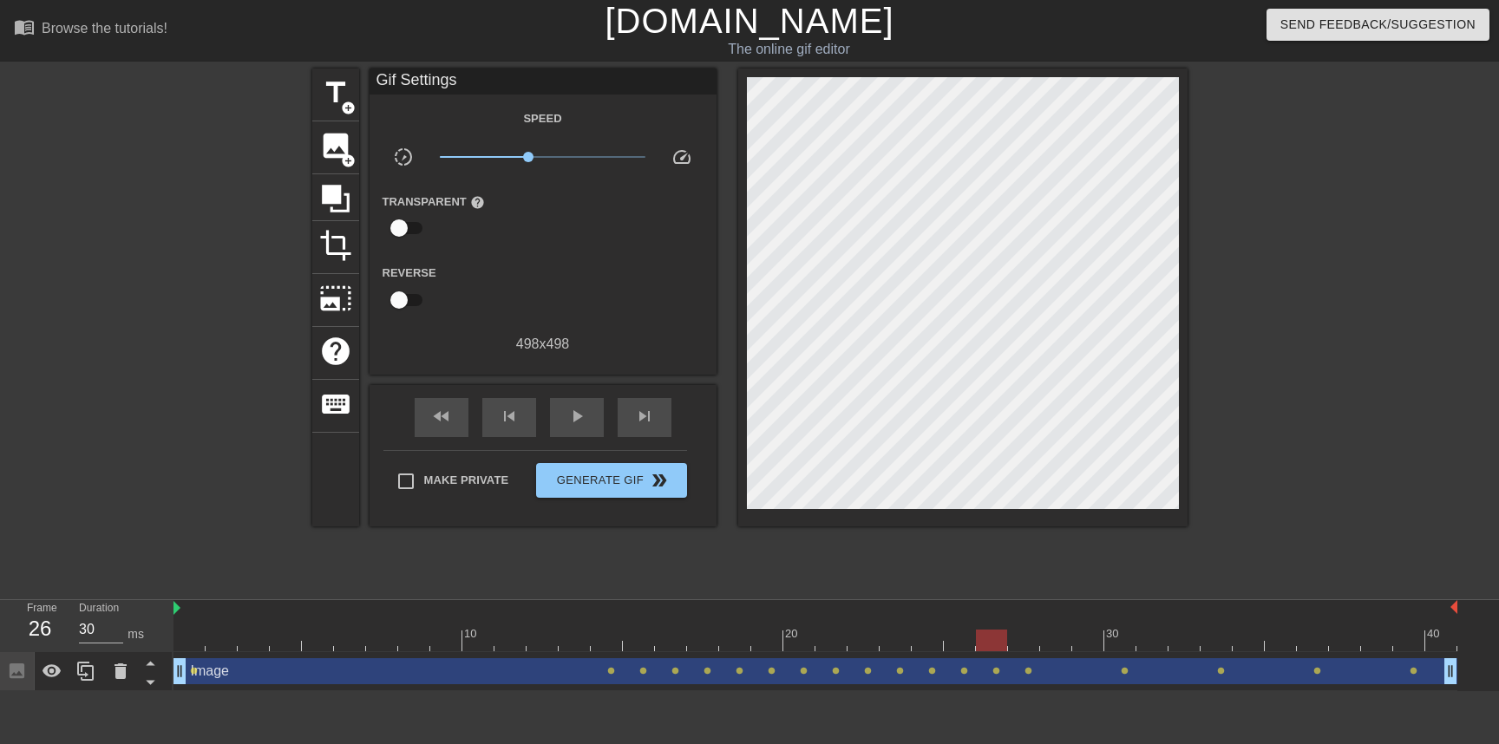
click at [1060, 656] on div "Image drag_handle drag_handle lens lens lens lens lens lens lens lens lens lens…" at bounding box center [816, 671] width 1284 height 39
click at [1060, 646] on div at bounding box center [816, 641] width 1284 height 22
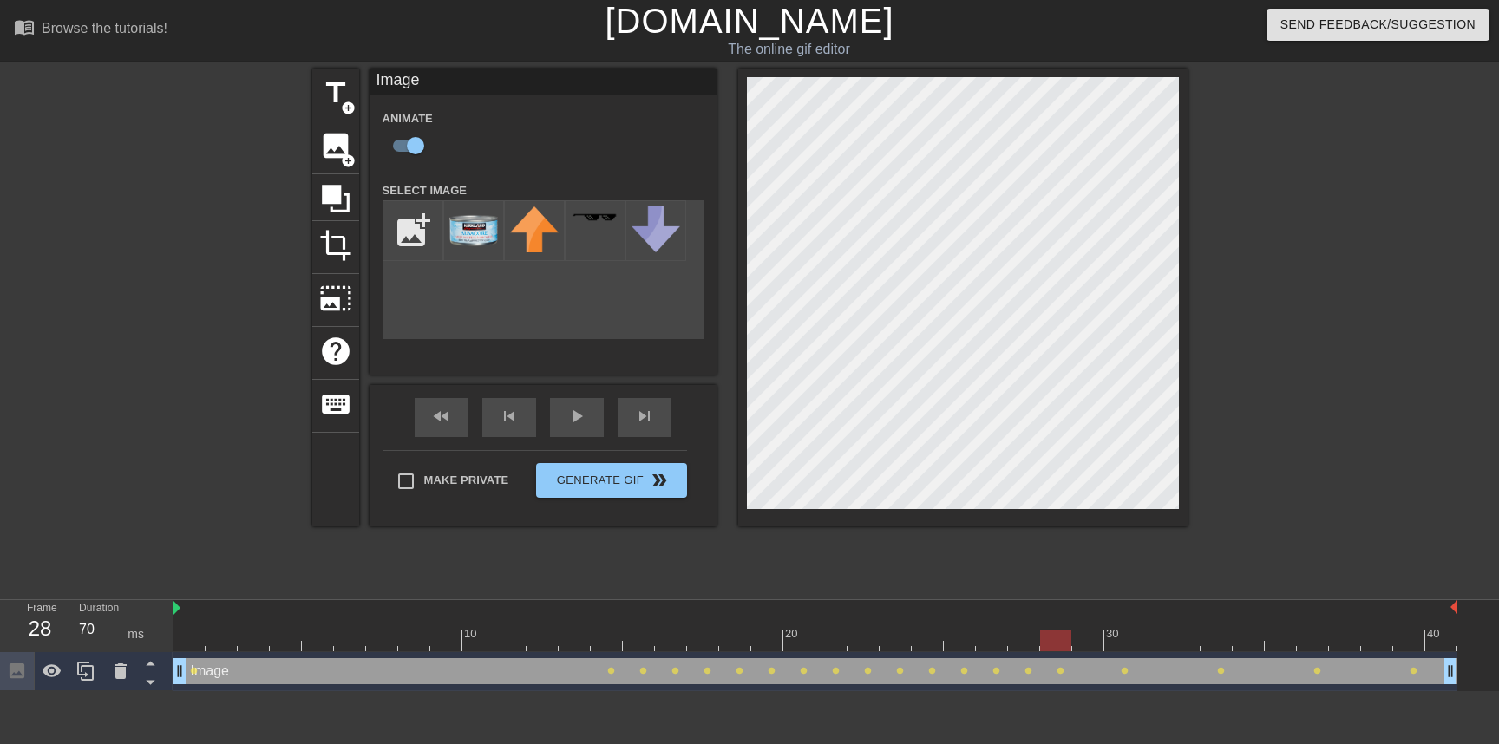
click at [1083, 636] on div at bounding box center [816, 641] width 1284 height 22
click at [1151, 650] on div at bounding box center [816, 641] width 1284 height 22
click at [1182, 639] on div at bounding box center [816, 641] width 1284 height 22
click at [1251, 635] on div at bounding box center [816, 641] width 1284 height 22
click at [1282, 645] on div at bounding box center [816, 641] width 1284 height 22
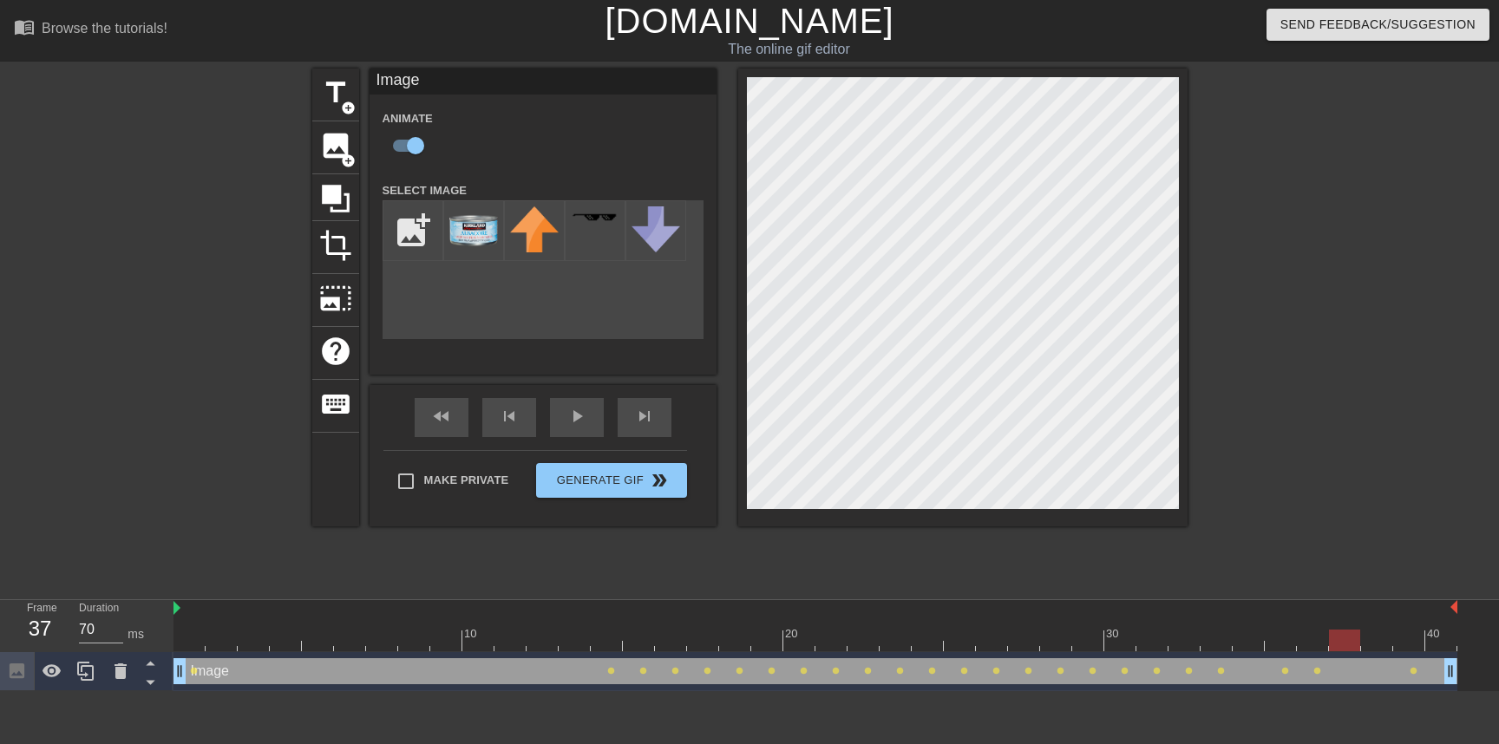
click at [1341, 646] on div at bounding box center [816, 641] width 1284 height 22
click at [1376, 650] on div at bounding box center [816, 641] width 1284 height 22
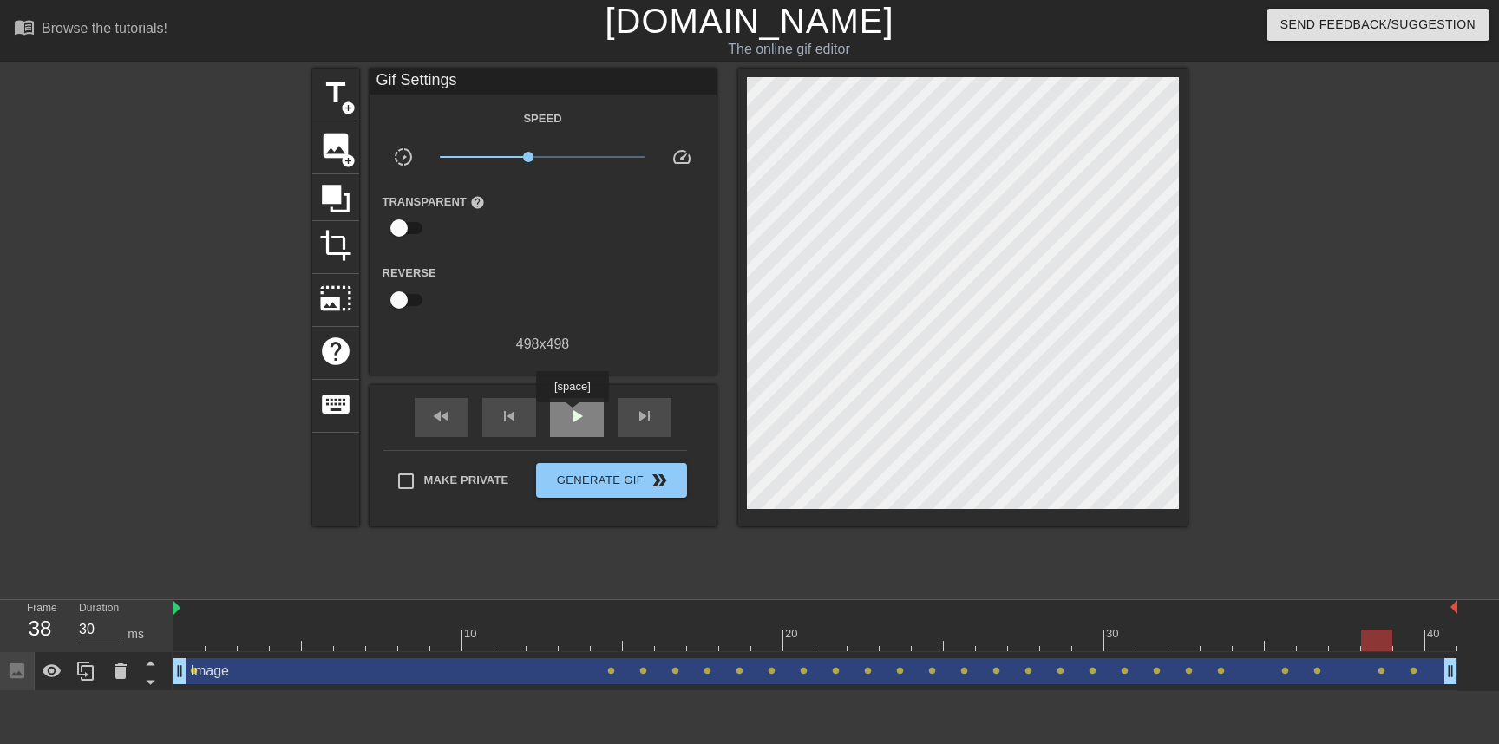
click at [574, 415] on span "play_arrow" at bounding box center [577, 416] width 21 height 21
type input "70"
click at [574, 415] on span "pause" at bounding box center [577, 416] width 21 height 21
click at [475, 202] on span "help" at bounding box center [477, 202] width 15 height 15
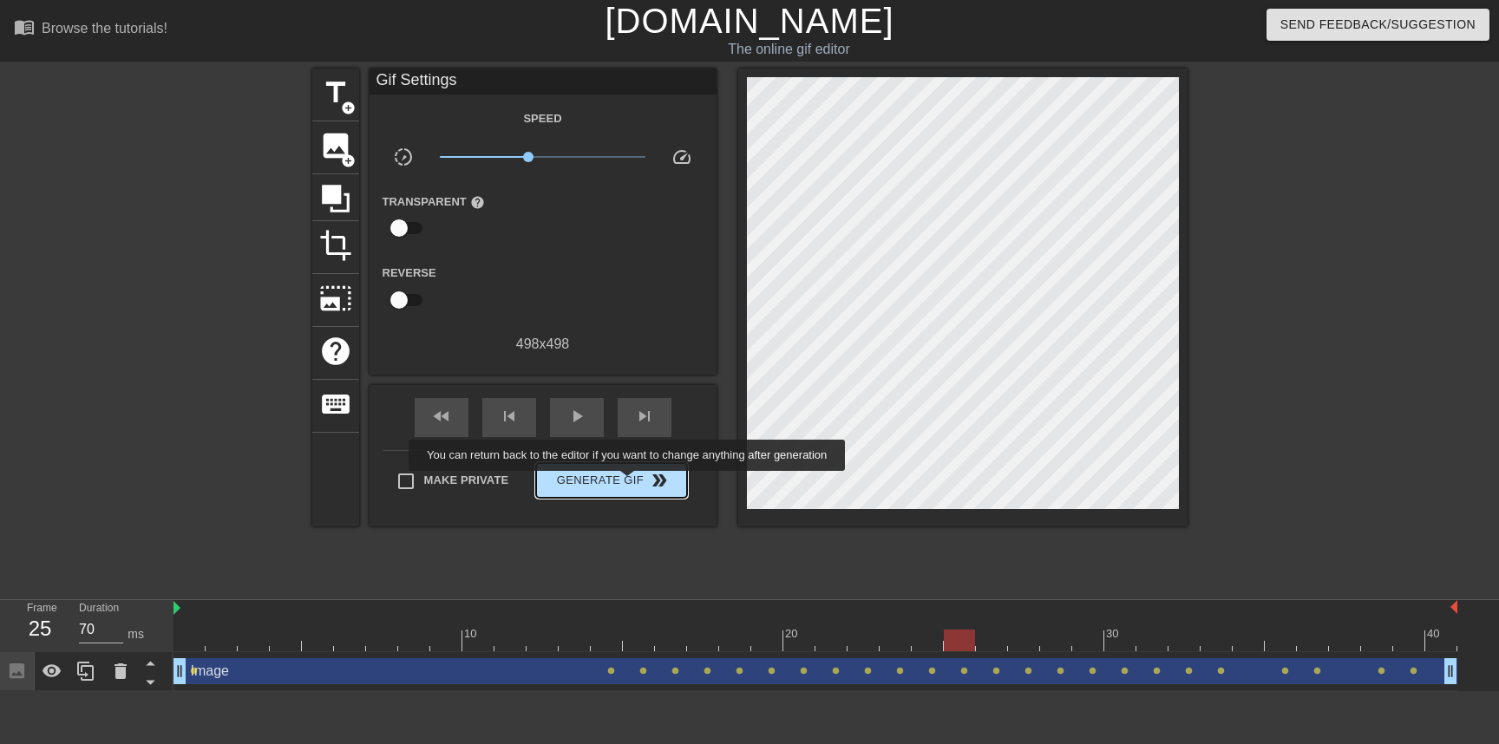
click at [639, 483] on span "Generate Gif double_arrow" at bounding box center [611, 480] width 136 height 21
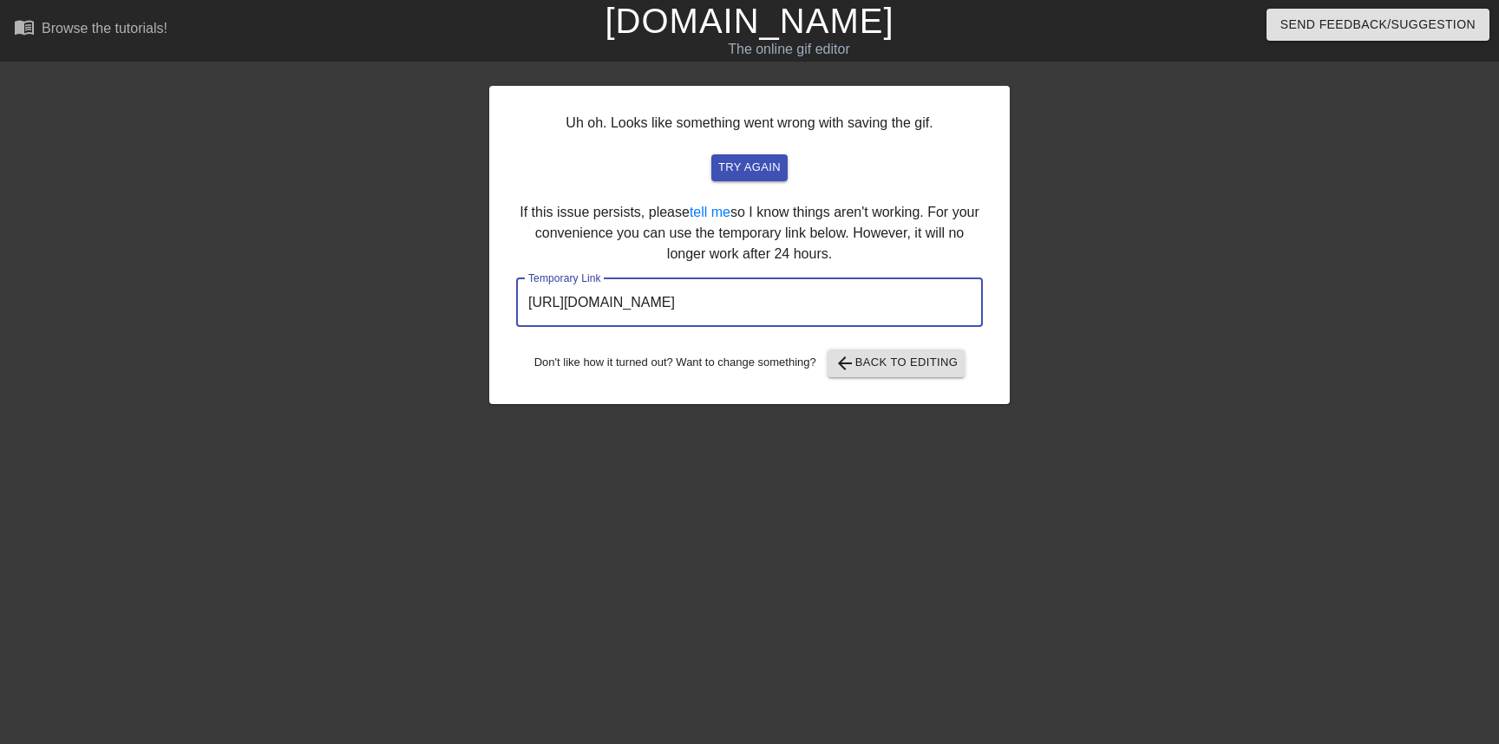
click at [736, 302] on input "[URL][DOMAIN_NAME]" at bounding box center [749, 303] width 467 height 49
click at [942, 366] on span "arrow_back Back to Editing" at bounding box center [897, 363] width 124 height 21
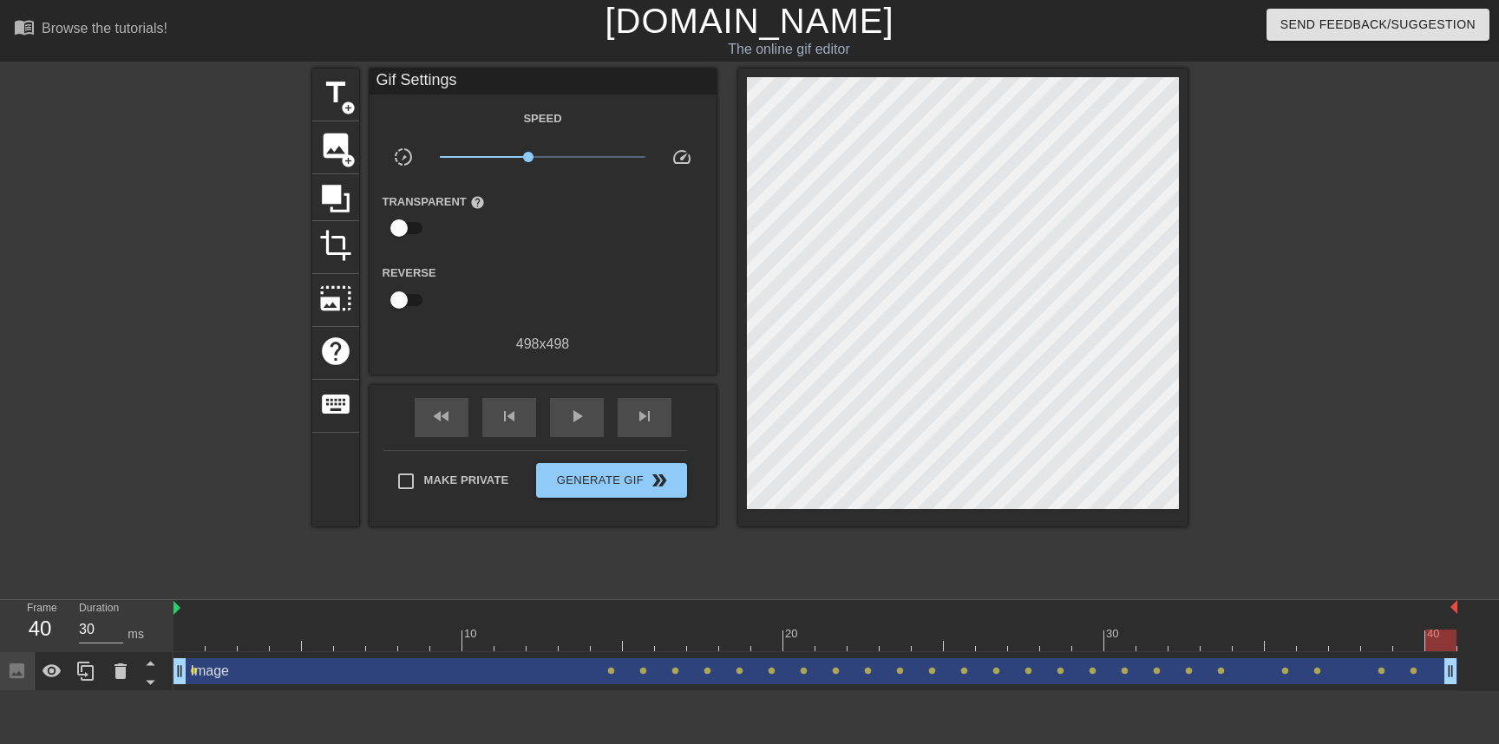
click at [703, 16] on link "[DOMAIN_NAME]" at bounding box center [749, 21] width 289 height 38
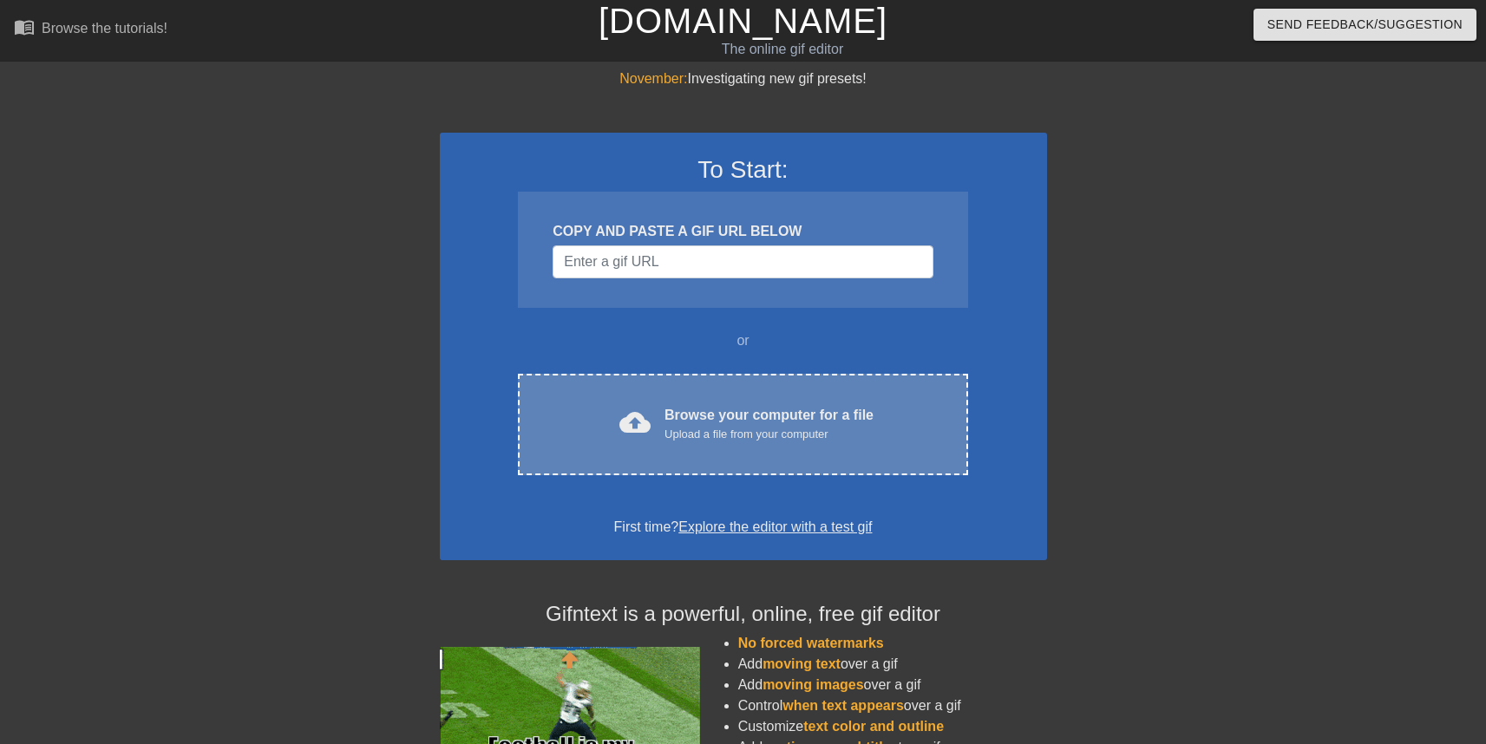
click at [796, 403] on div "cloud_upload Browse your computer for a file Upload a file from your computer C…" at bounding box center [742, 425] width 449 height 102
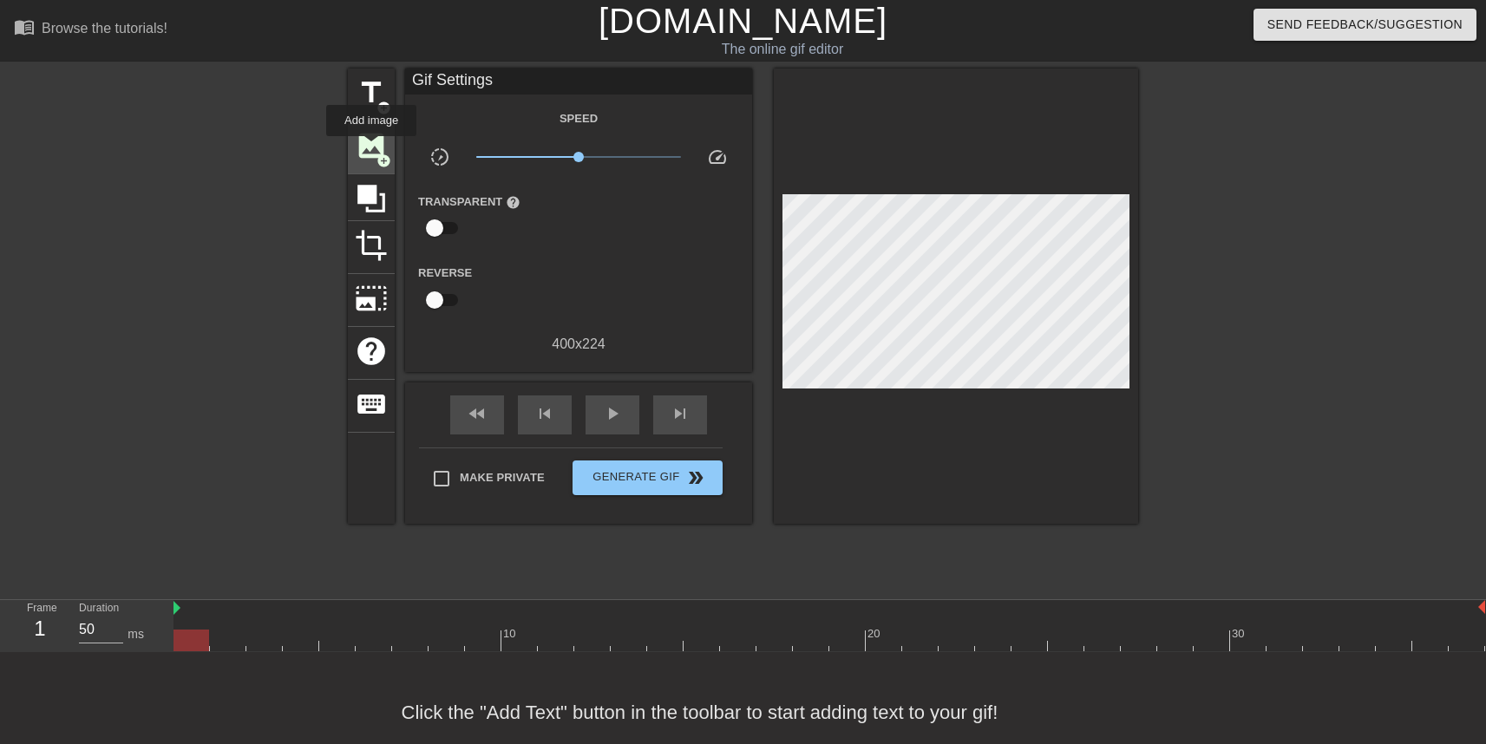
click at [372, 148] on span "image" at bounding box center [371, 145] width 33 height 33
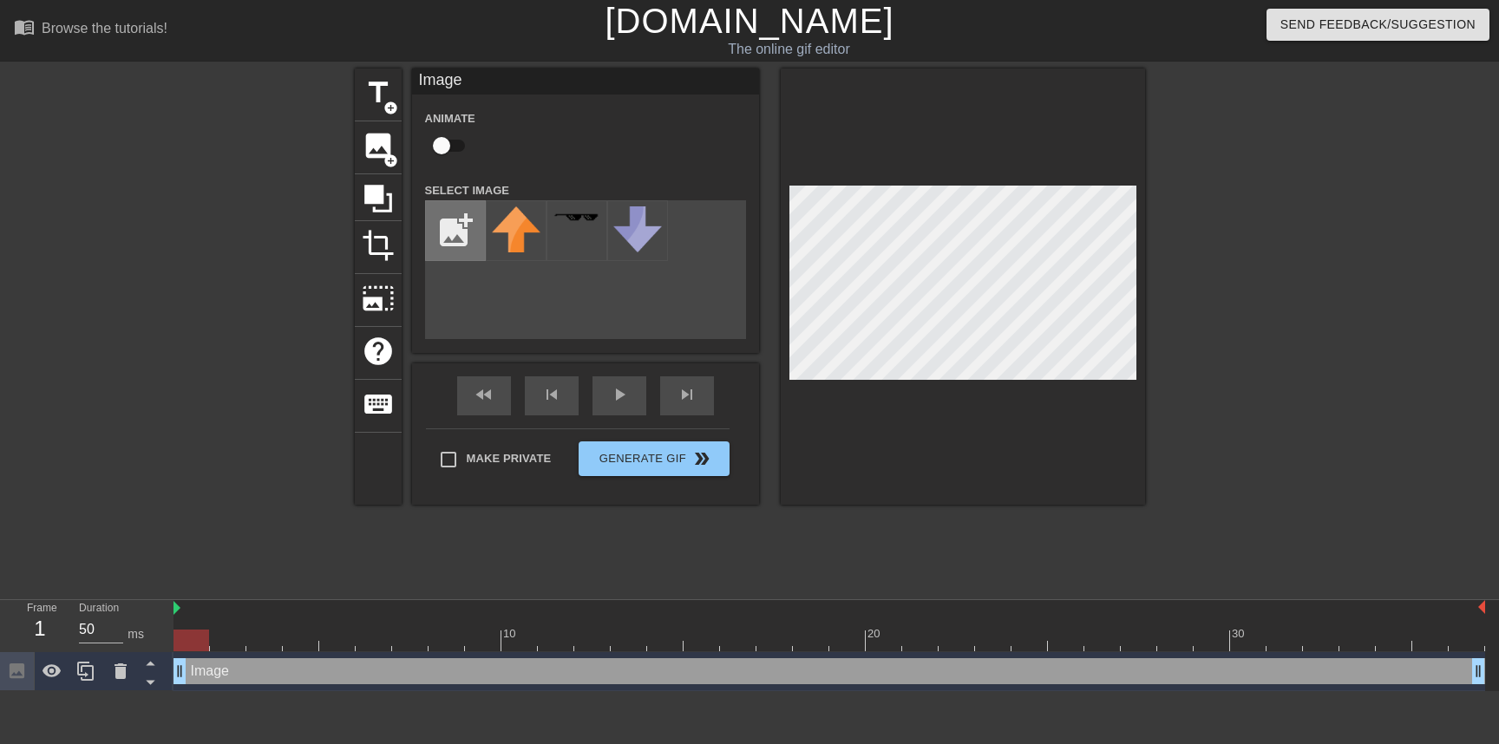
click at [445, 230] on input "file" at bounding box center [455, 230] width 59 height 59
type input "C:\fakepath\912291__1psd-removebg-preview.png"
click at [508, 241] on img at bounding box center [516, 231] width 49 height 49
click at [441, 143] on input "checkbox" at bounding box center [441, 145] width 99 height 33
checkbox input "true"
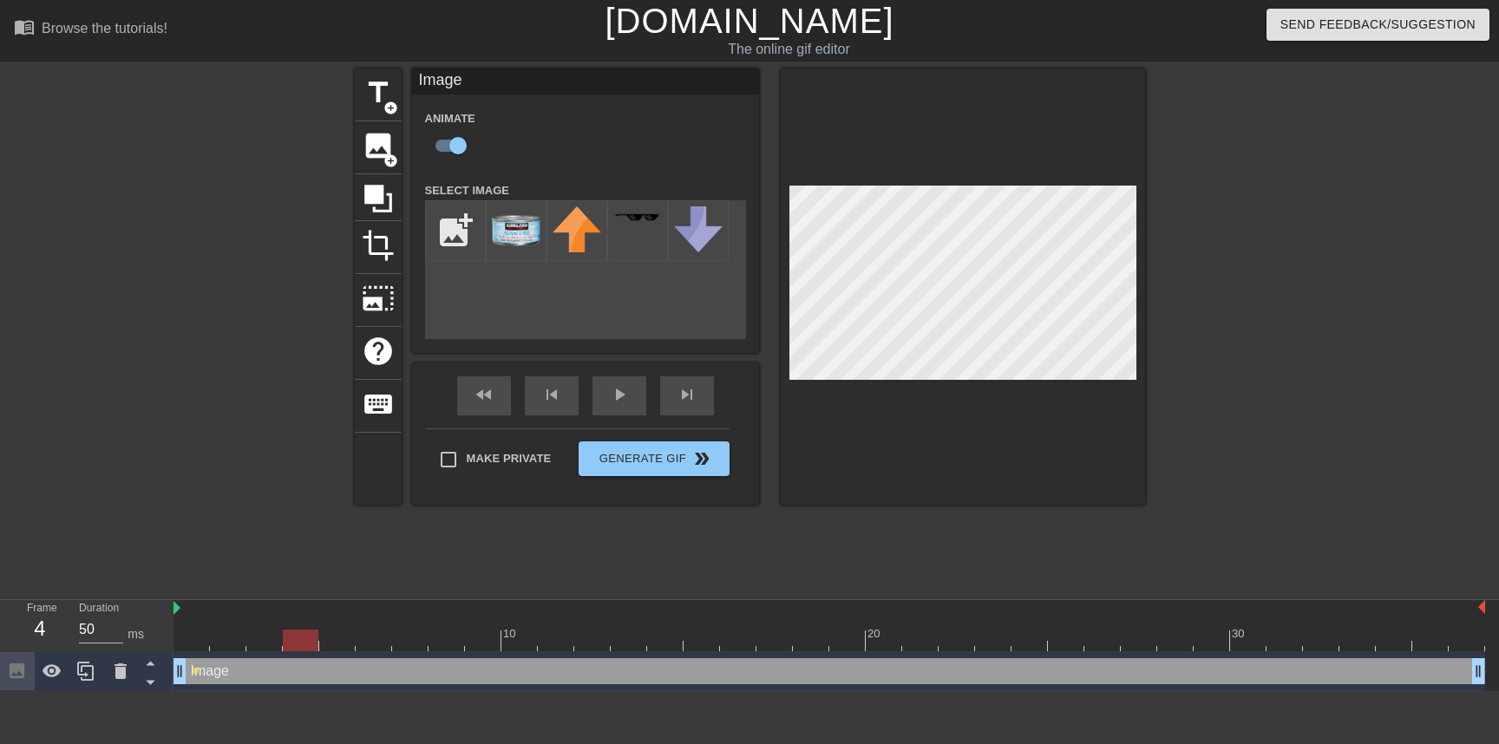
click at [304, 642] on div at bounding box center [830, 641] width 1312 height 22
click at [363, 642] on div at bounding box center [830, 641] width 1312 height 22
click at [394, 642] on div at bounding box center [830, 641] width 1312 height 22
click at [449, 646] on div at bounding box center [830, 641] width 1312 height 22
click at [483, 645] on div at bounding box center [830, 641] width 1312 height 22
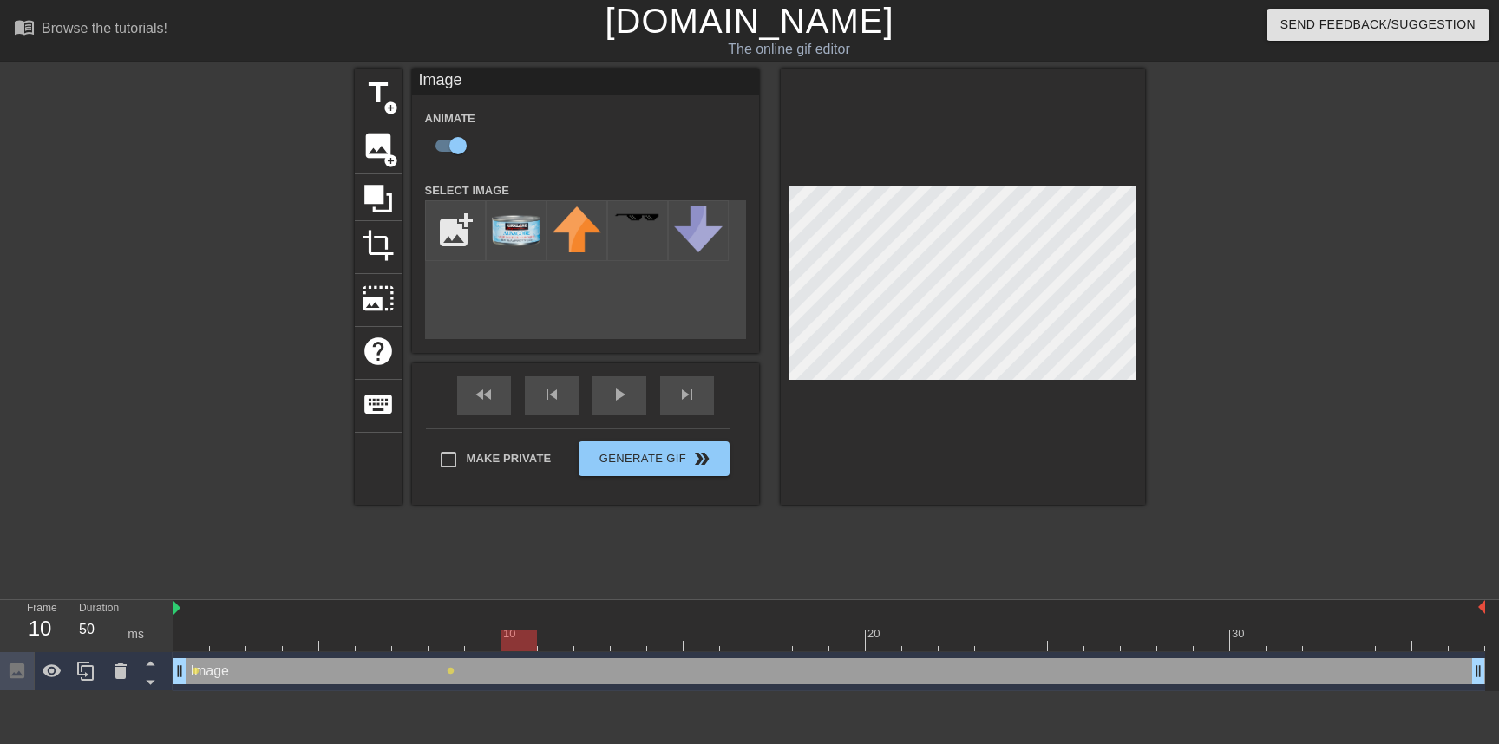
click at [523, 644] on div at bounding box center [830, 641] width 1312 height 22
click at [593, 643] on div at bounding box center [830, 641] width 1312 height 22
click at [672, 640] on div at bounding box center [830, 641] width 1312 height 22
click at [747, 648] on div at bounding box center [830, 641] width 1312 height 22
click at [810, 642] on div at bounding box center [830, 641] width 1312 height 22
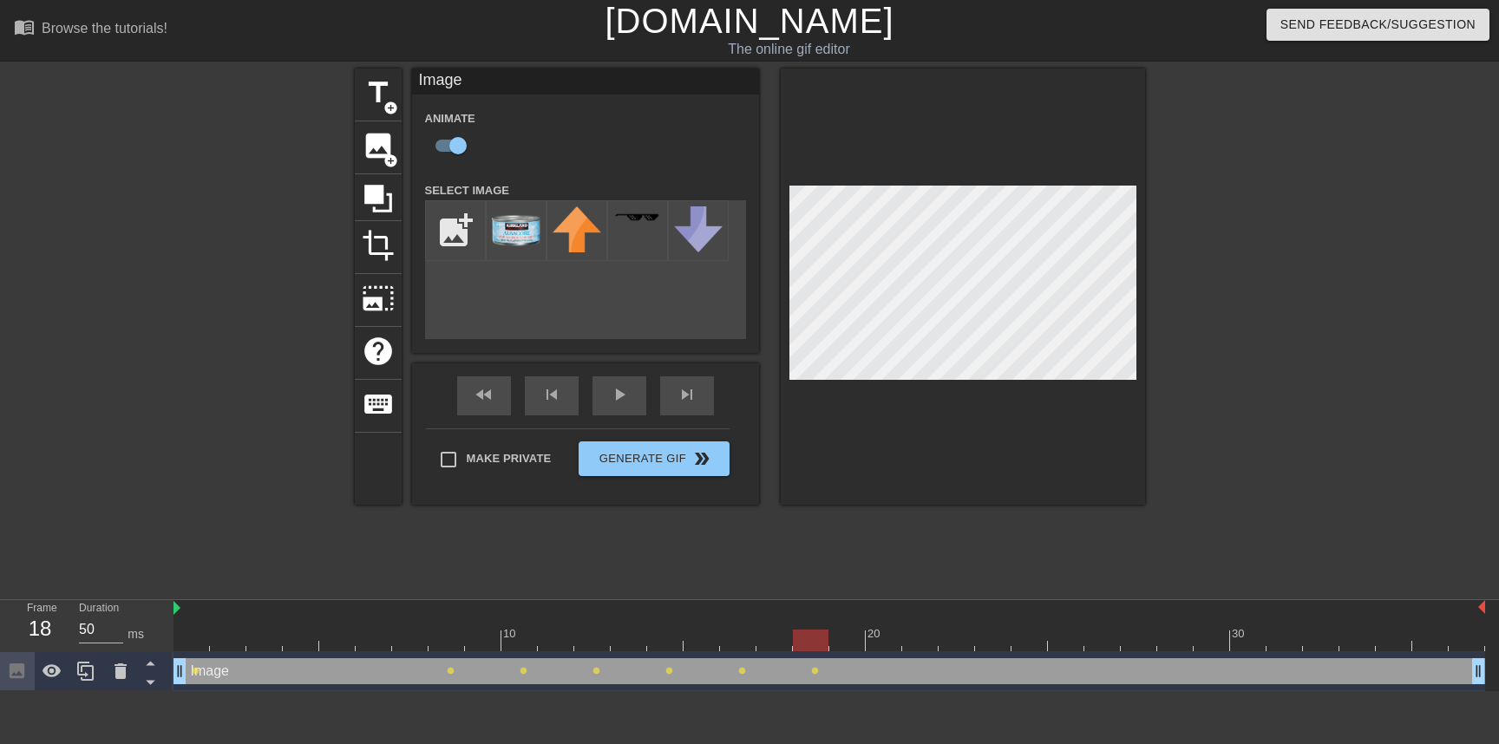
click at [882, 644] on div at bounding box center [830, 641] width 1312 height 22
click at [960, 645] on div at bounding box center [830, 641] width 1312 height 22
click at [1033, 639] on div at bounding box center [830, 641] width 1312 height 22
click at [1099, 640] on div at bounding box center [830, 641] width 1312 height 22
click at [1171, 649] on div at bounding box center [830, 641] width 1312 height 22
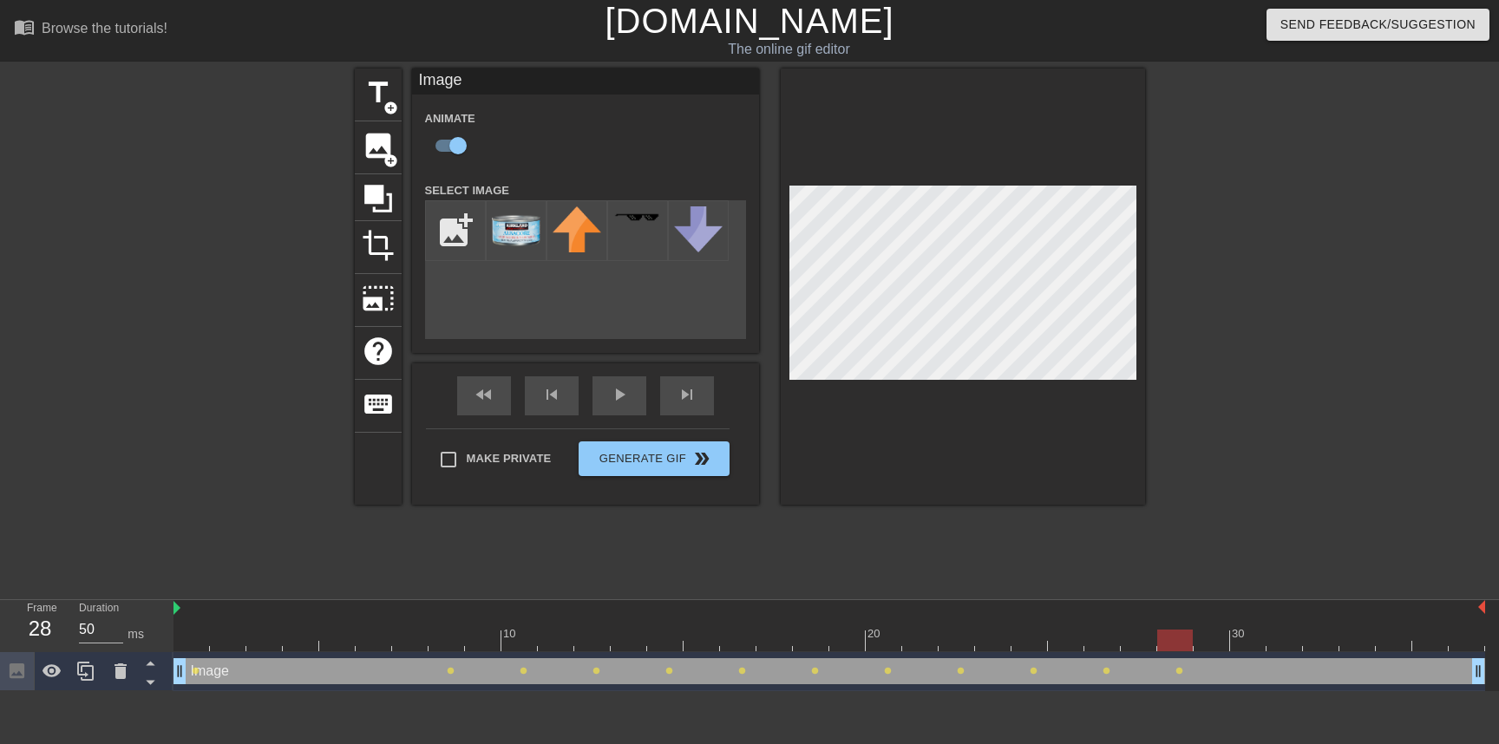
click at [1239, 638] on div at bounding box center [830, 641] width 1312 height 22
click at [1314, 650] on div at bounding box center [830, 641] width 1312 height 22
click at [1382, 639] on div at bounding box center [830, 641] width 1312 height 22
click at [593, 384] on div "fast_rewind skip_previous play_arrow skip_next" at bounding box center [585, 396] width 283 height 65
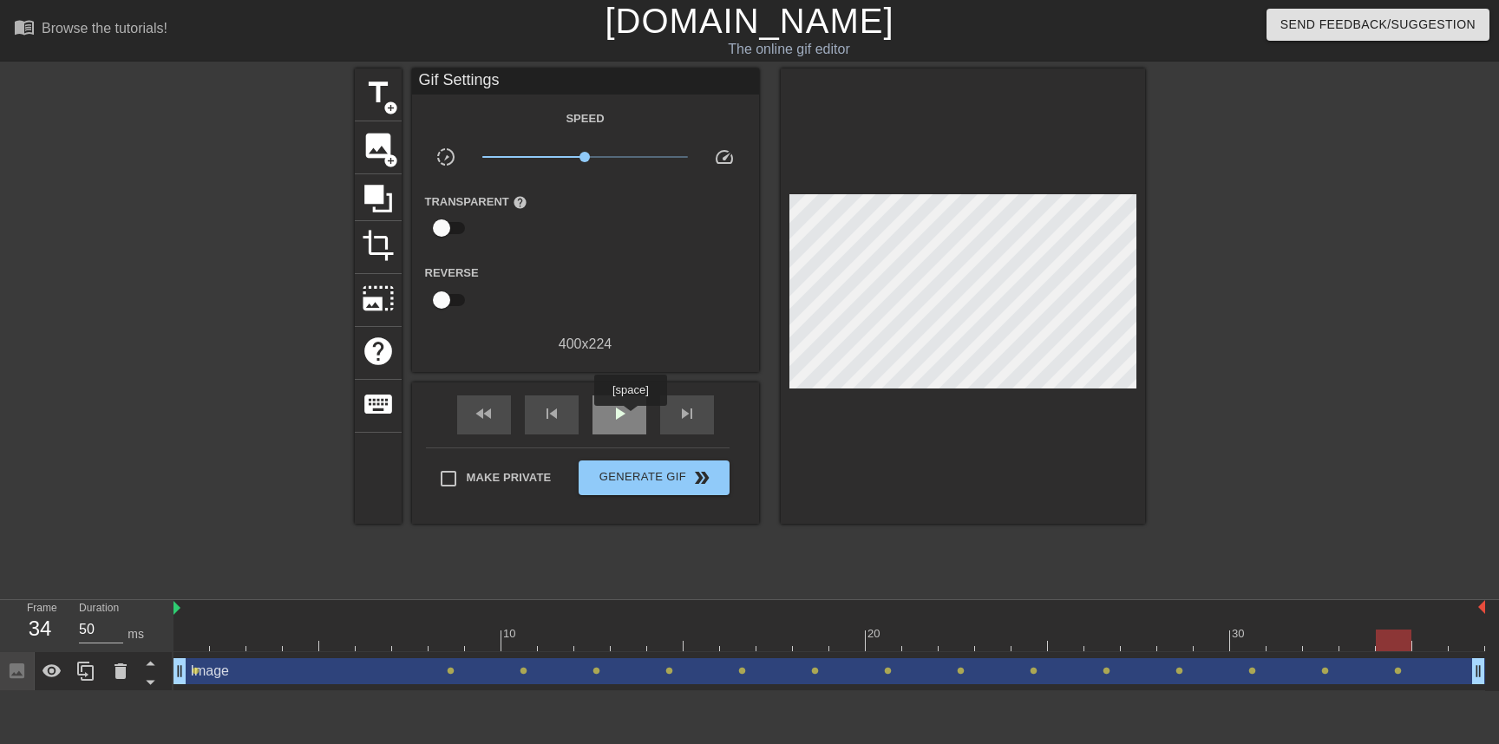
click at [633, 418] on div "play_arrow" at bounding box center [620, 415] width 54 height 39
click at [633, 418] on div "pause" at bounding box center [620, 415] width 54 height 39
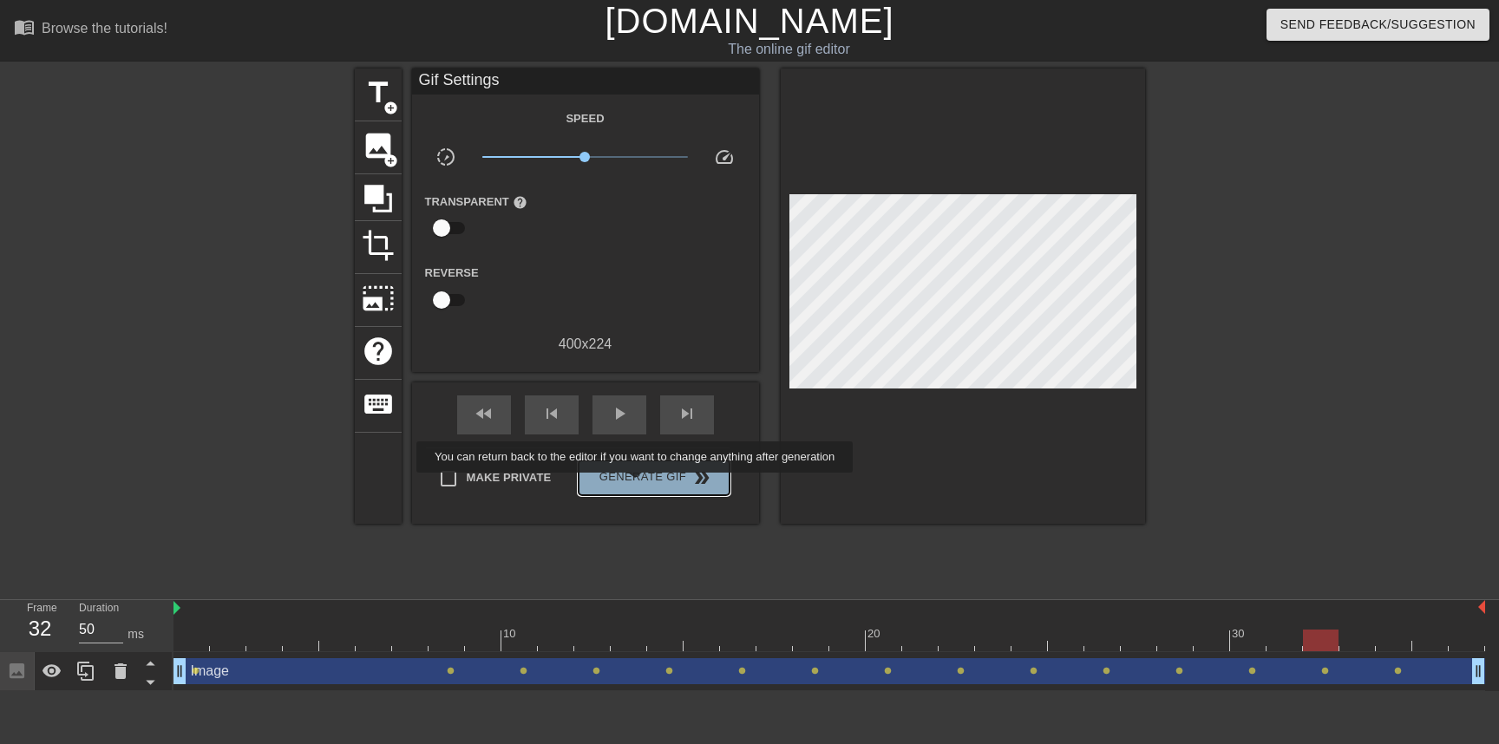
click at [646, 485] on span "Generate Gif double_arrow" at bounding box center [654, 478] width 136 height 21
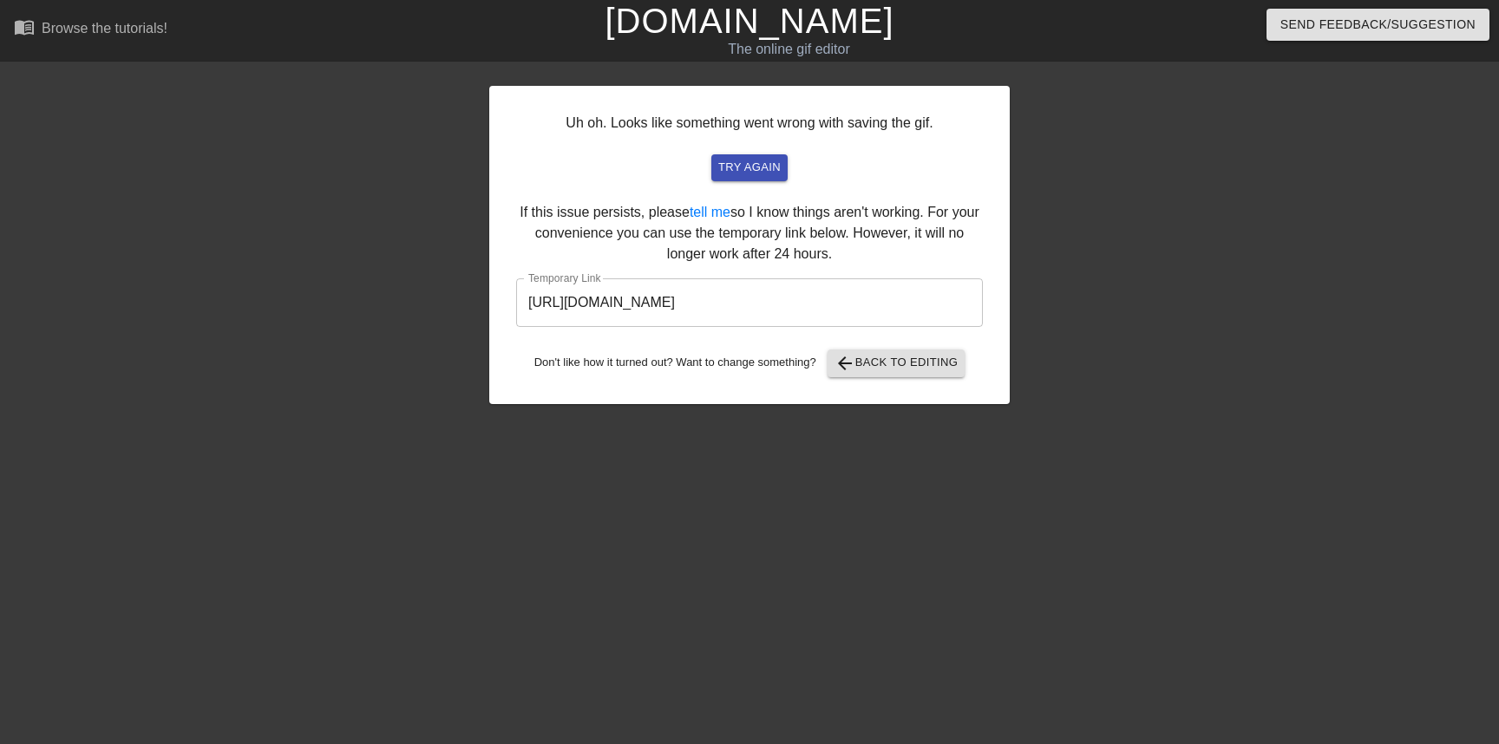
click at [700, 307] on input "https://www.gifntext.com/temp_generations/PtcyjEIr.gif" at bounding box center [749, 303] width 467 height 49
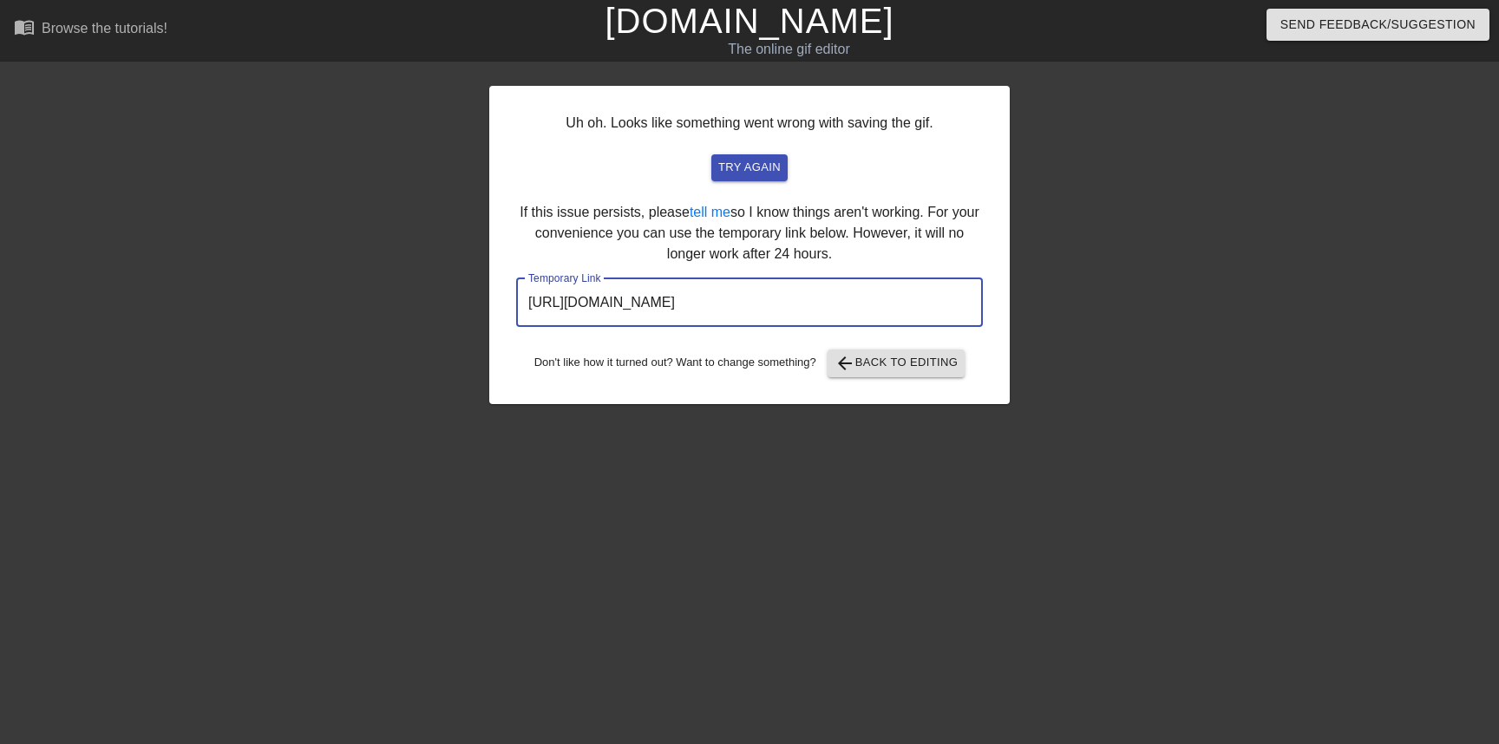
click at [700, 307] on input "https://www.gifntext.com/temp_generations/PtcyjEIr.gif" at bounding box center [749, 303] width 467 height 49
click at [712, 36] on link "[DOMAIN_NAME]" at bounding box center [749, 21] width 289 height 38
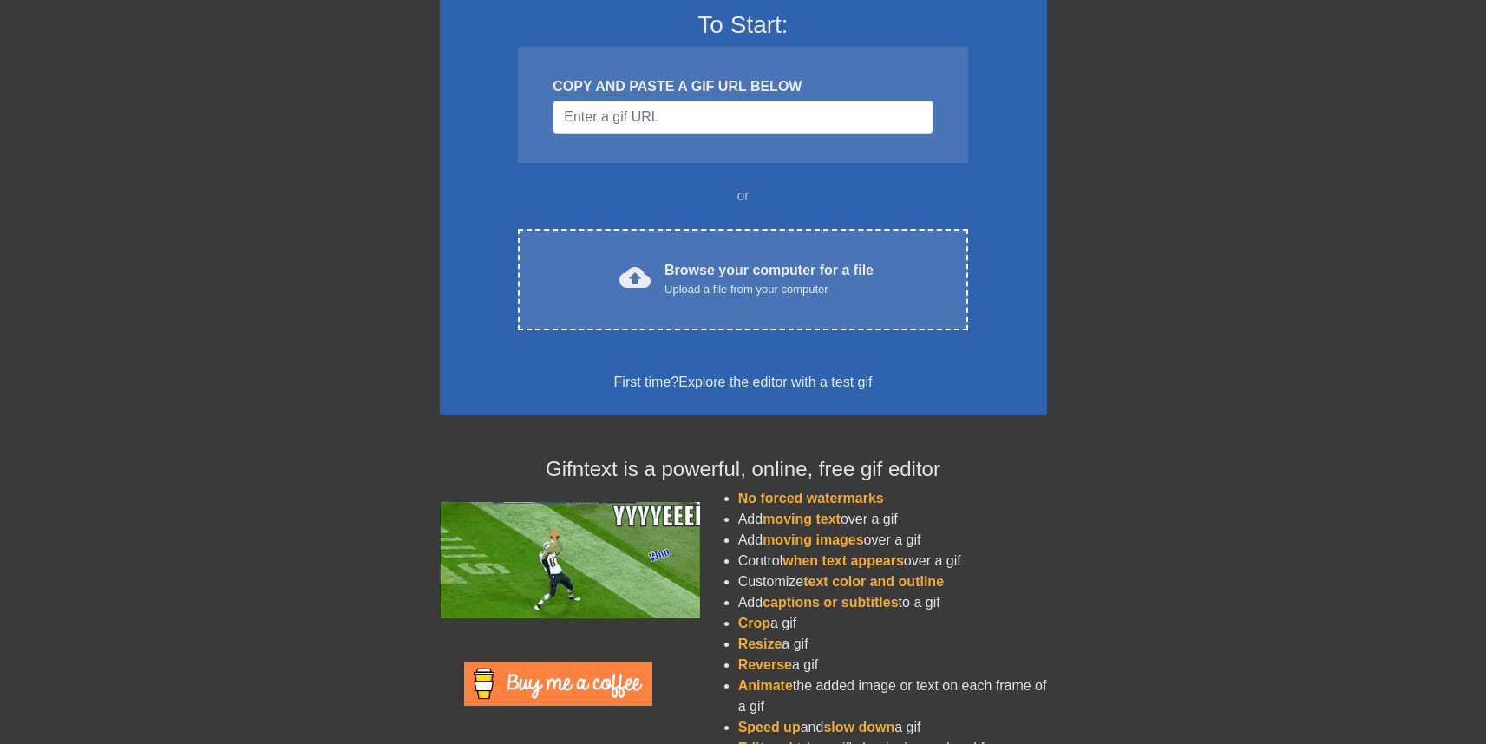
scroll to position [181, 0]
